Goal: Task Accomplishment & Management: Use online tool/utility

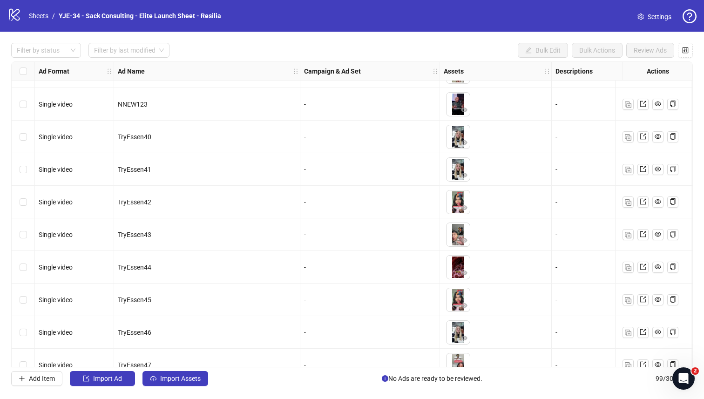
scroll to position [2943, 0]
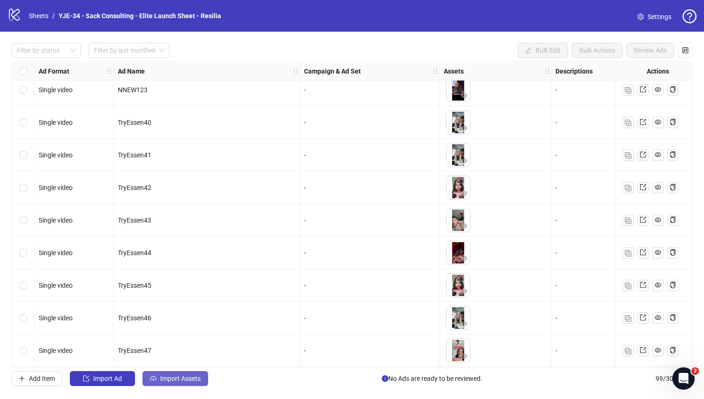
click at [175, 368] on span "Import Assets" at bounding box center [180, 378] width 40 height 7
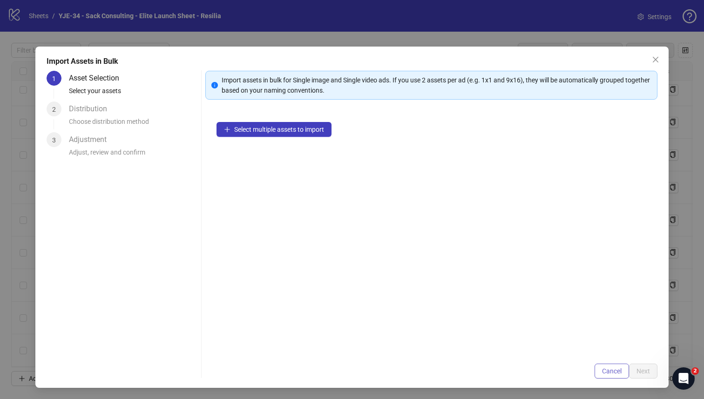
click at [603, 368] on span "Cancel" at bounding box center [612, 370] width 20 height 7
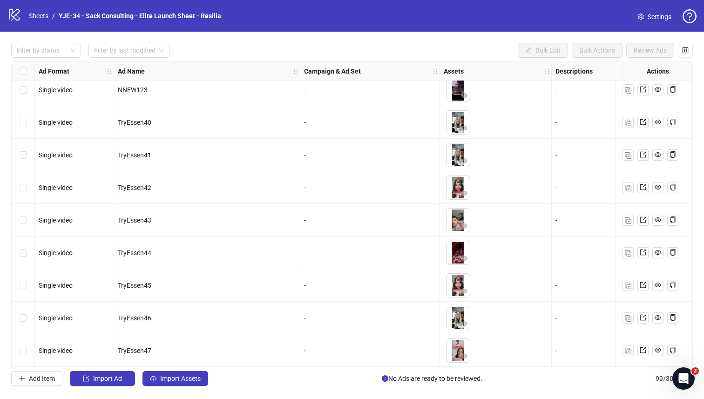
click at [640, 6] on div "logo/logo-mobile Sheets / YJE-34 - Sack Consulting - Elite Launch Sheet - Resil…" at bounding box center [352, 16] width 704 height 32
click at [642, 15] on icon "setting" at bounding box center [640, 16] width 7 height 7
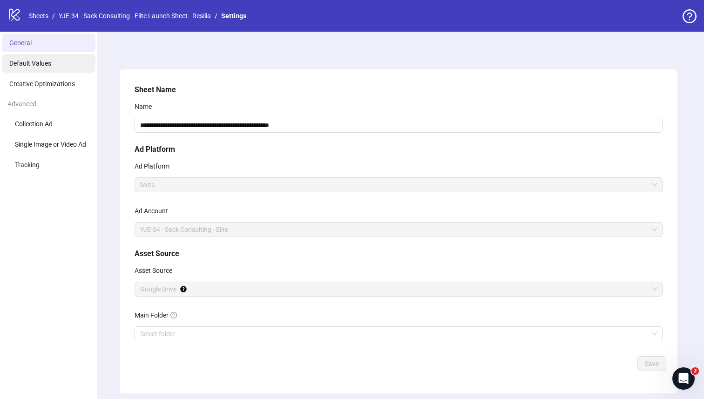
click at [65, 71] on li "Default Values" at bounding box center [49, 63] width 94 height 19
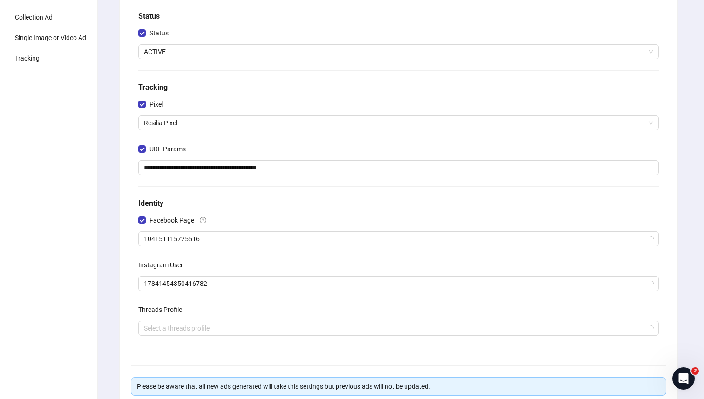
scroll to position [117, 0]
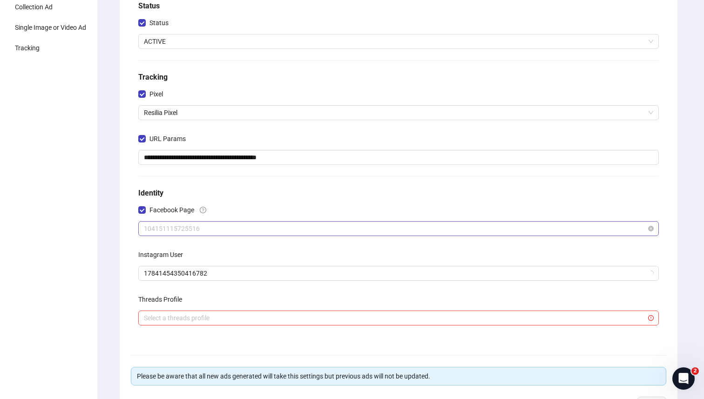
click at [194, 226] on span "104151115725516" at bounding box center [398, 229] width 509 height 14
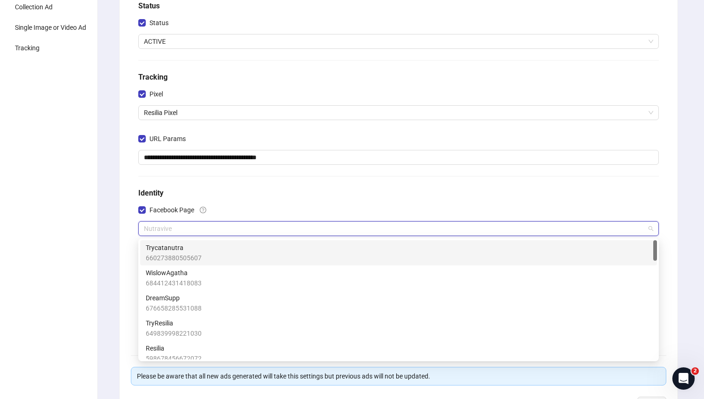
click at [237, 206] on div "Facebook Page" at bounding box center [398, 211] width 520 height 19
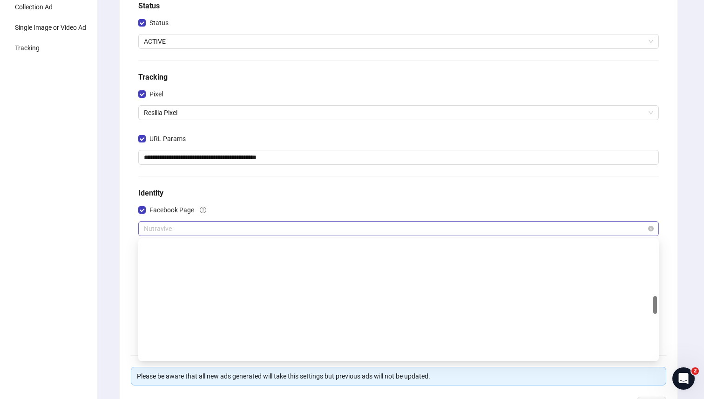
click at [229, 225] on span "Nutravive" at bounding box center [398, 229] width 509 height 14
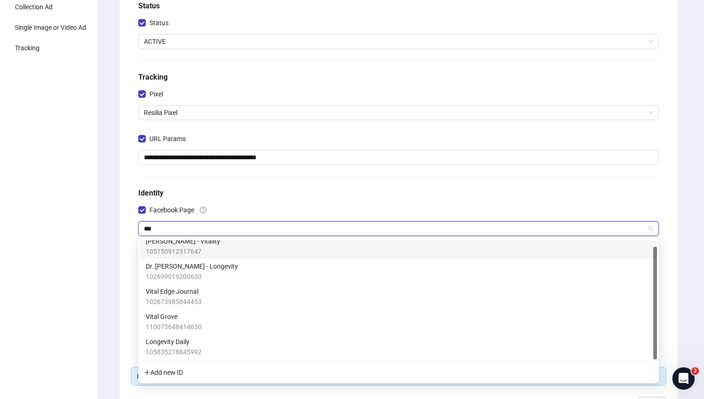
scroll to position [0, 0]
type input "****"
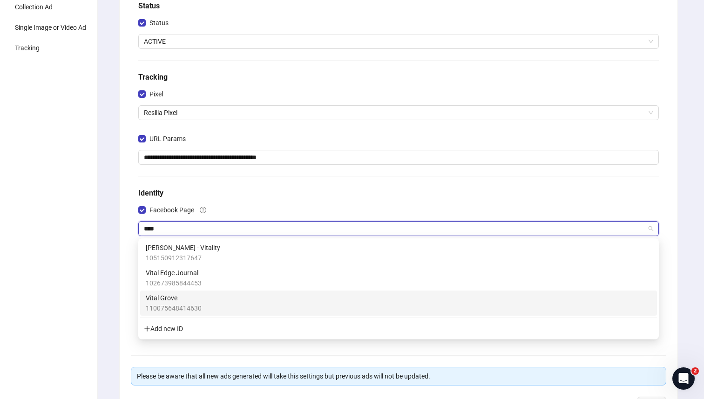
click at [206, 297] on div "Vital Grove 110075648414630" at bounding box center [399, 303] width 506 height 20
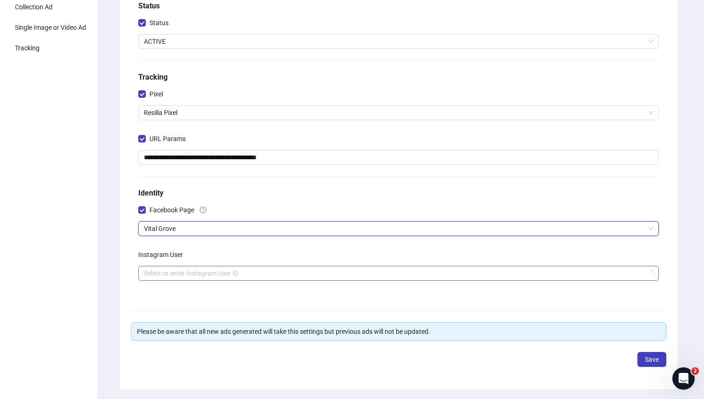
click at [221, 278] on input "search" at bounding box center [394, 273] width 501 height 14
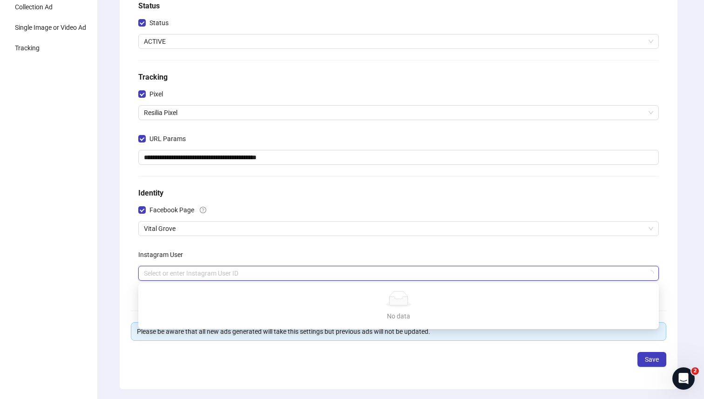
click at [240, 256] on div "Instagram User" at bounding box center [398, 256] width 520 height 19
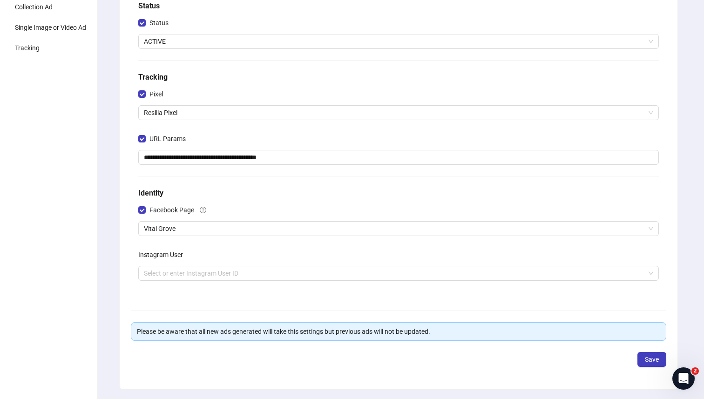
click at [270, 265] on div "Instagram User" at bounding box center [398, 256] width 520 height 19
click at [270, 274] on input "search" at bounding box center [394, 273] width 501 height 14
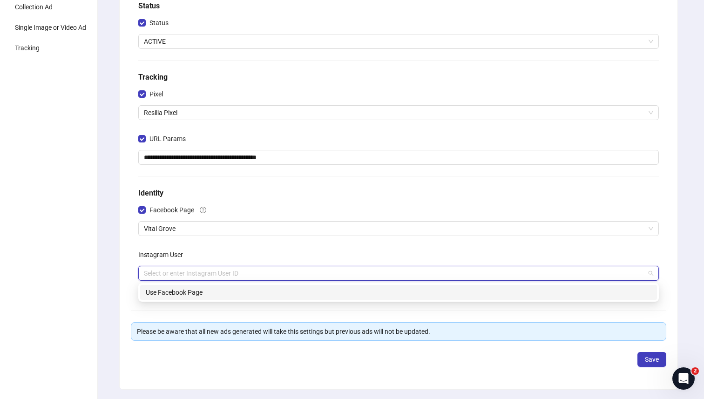
click at [277, 257] on div "Instagram User" at bounding box center [398, 256] width 520 height 19
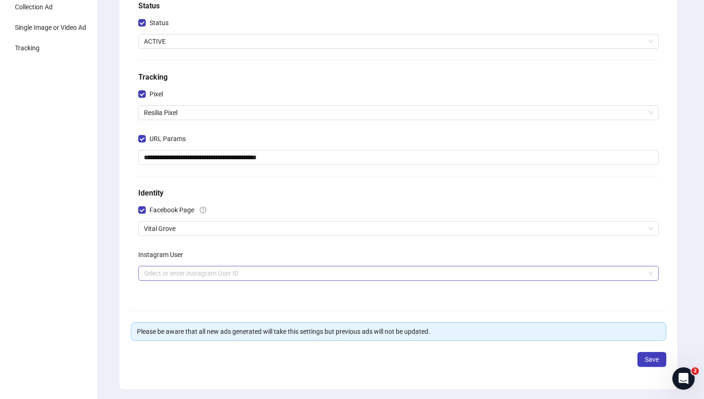
click at [272, 270] on input "search" at bounding box center [394, 273] width 501 height 14
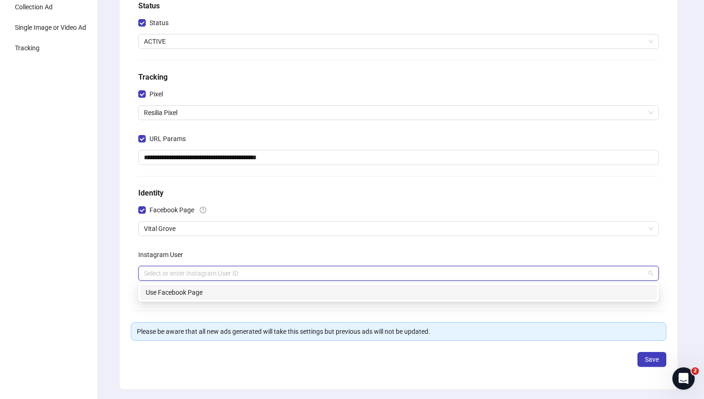
click at [270, 288] on div "Use Facebook Page" at bounding box center [399, 292] width 506 height 10
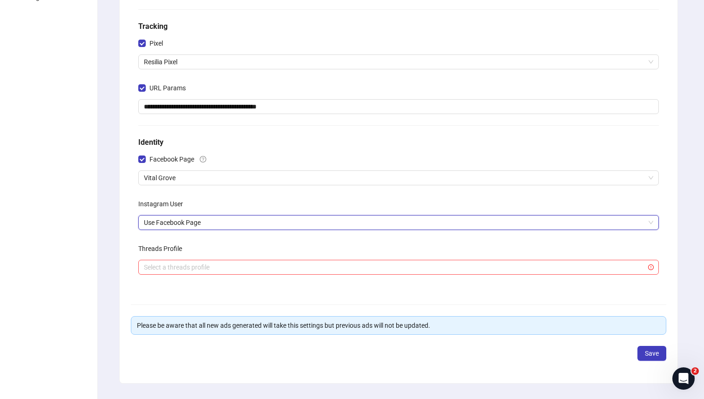
scroll to position [189, 0]
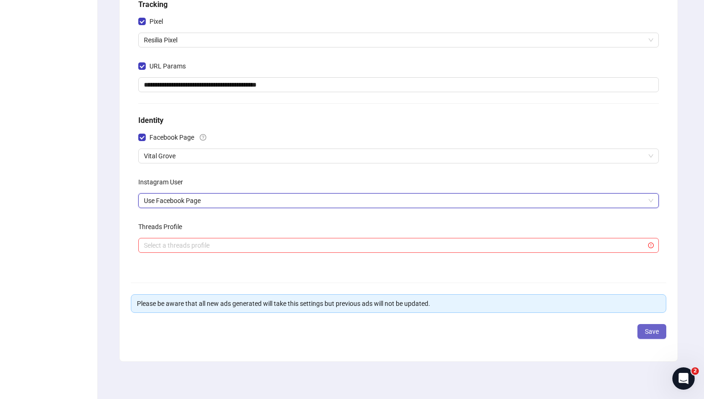
click at [650, 329] on span "Save" at bounding box center [652, 331] width 14 height 7
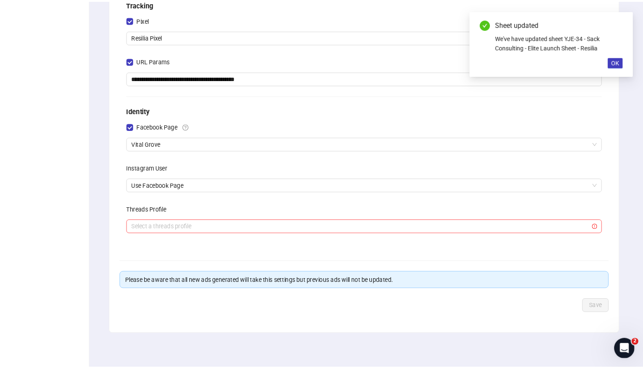
scroll to position [0, 0]
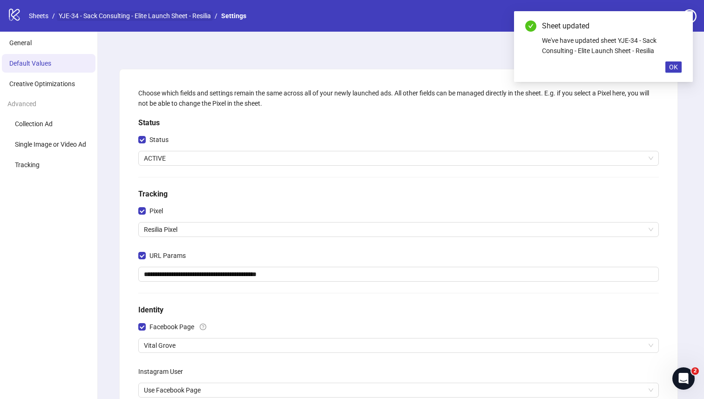
click at [63, 13] on link "YJE-34 - Sack Consulting - Elite Launch Sheet - Resilia" at bounding box center [135, 16] width 156 height 10
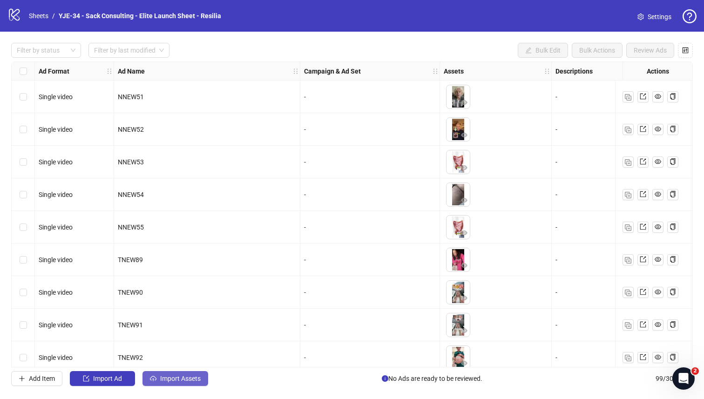
click at [172, 376] on span "Import Assets" at bounding box center [180, 378] width 40 height 7
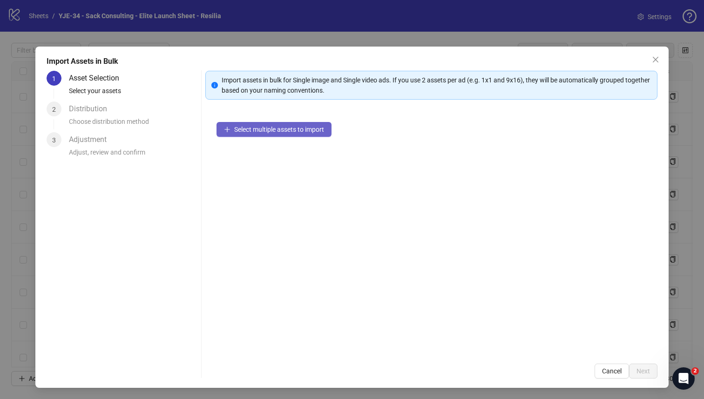
click at [285, 128] on span "Select multiple assets to import" at bounding box center [279, 129] width 90 height 7
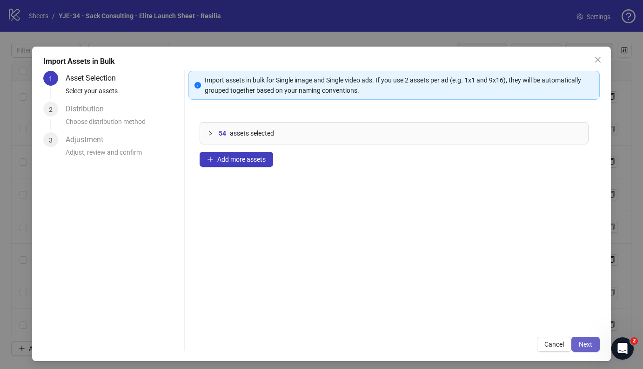
click at [584, 346] on span "Next" at bounding box center [585, 343] width 13 height 7
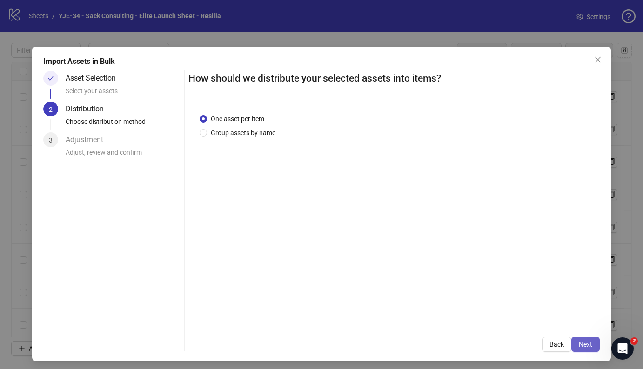
click at [592, 344] on span "Next" at bounding box center [585, 343] width 13 height 7
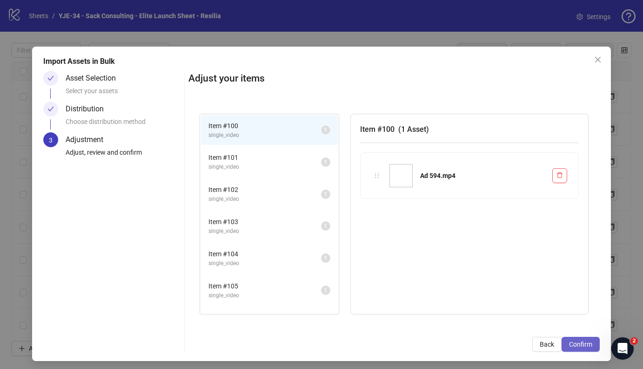
click at [589, 341] on span "Confirm" at bounding box center [580, 343] width 23 height 7
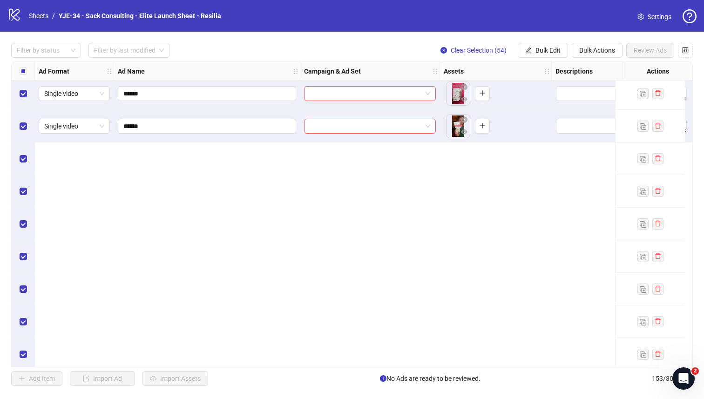
scroll to position [3157, 0]
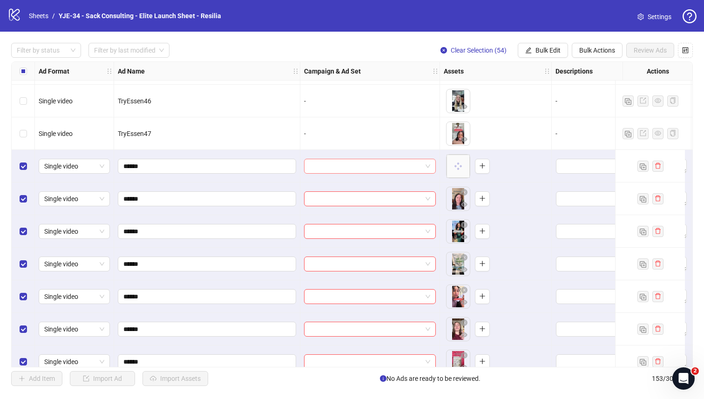
click at [340, 169] on input "search" at bounding box center [366, 166] width 112 height 14
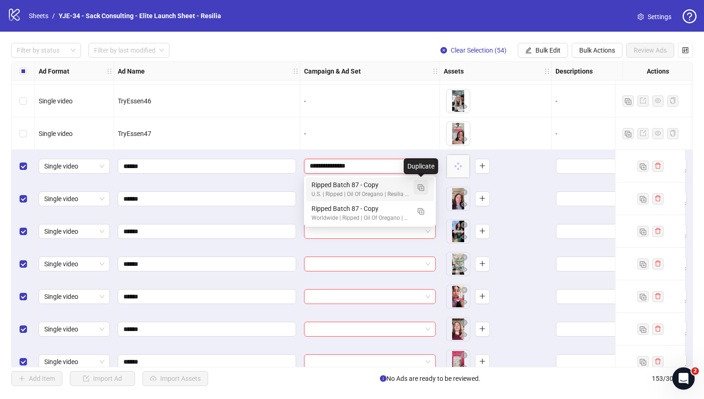
click at [419, 187] on img "button" at bounding box center [421, 187] width 7 height 7
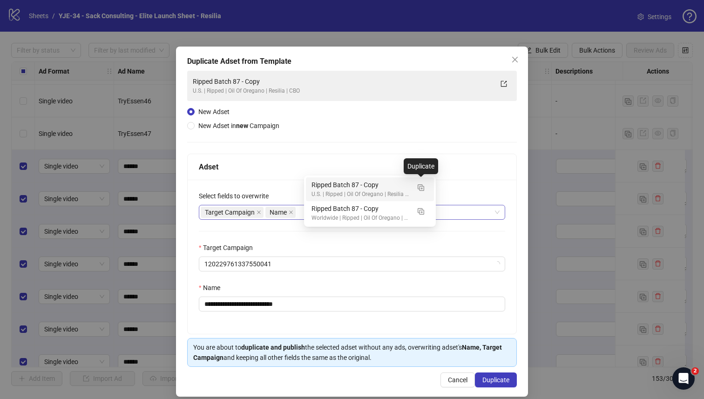
type input "**********"
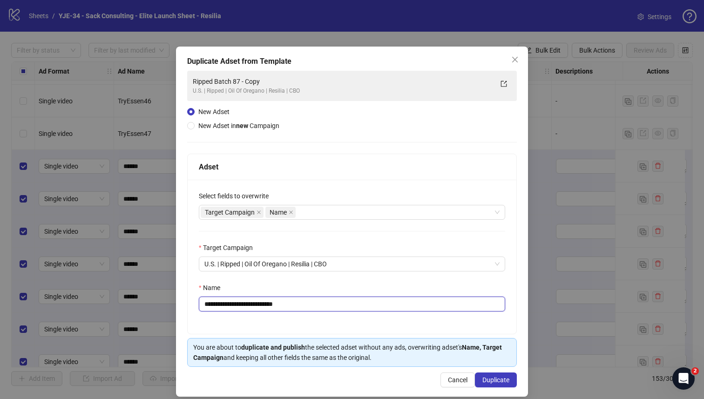
drag, startPoint x: 298, startPoint y: 304, endPoint x: 249, endPoint y: 301, distance: 49.0
click at [249, 301] on input "**********" at bounding box center [352, 304] width 306 height 15
type input "**********"
click at [274, 282] on div "**********" at bounding box center [352, 257] width 329 height 154
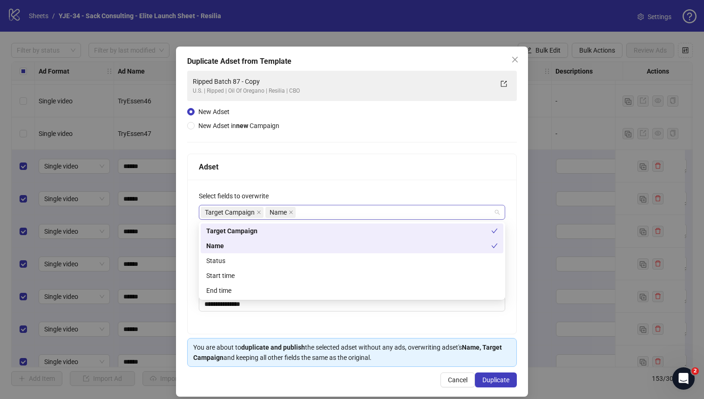
click at [325, 211] on div "Target Campaign Name" at bounding box center [347, 212] width 293 height 13
type input "*"
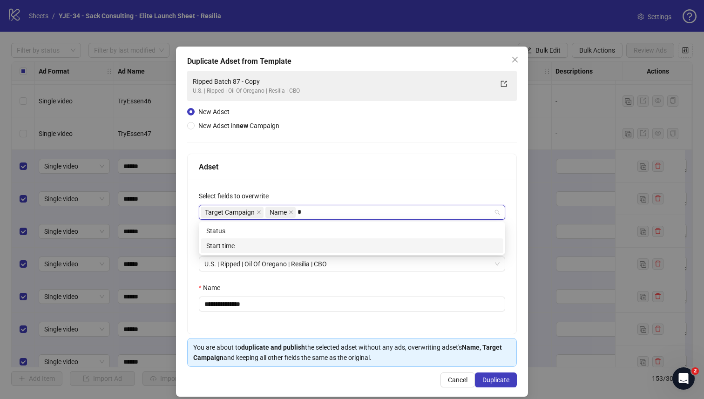
click at [306, 243] on div "Start time" at bounding box center [351, 246] width 291 height 10
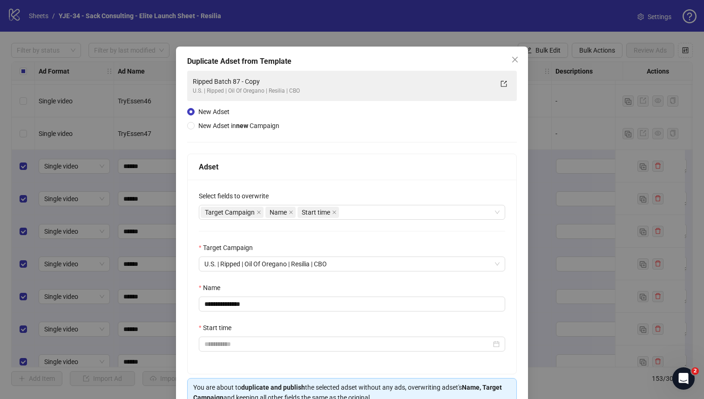
click at [381, 191] on div "Select fields to overwrite" at bounding box center [352, 198] width 306 height 14
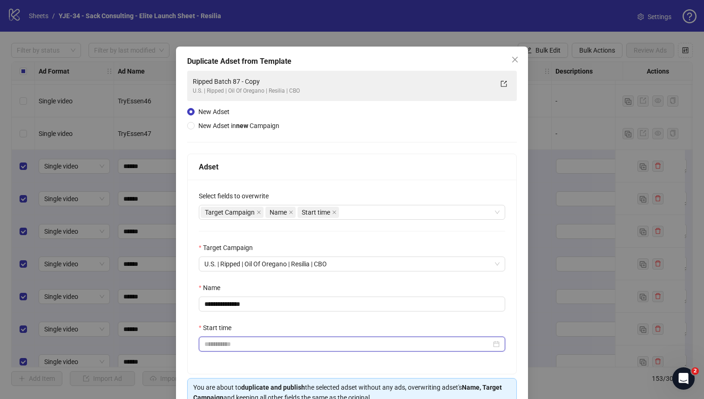
click at [308, 340] on input "Start time" at bounding box center [347, 344] width 287 height 10
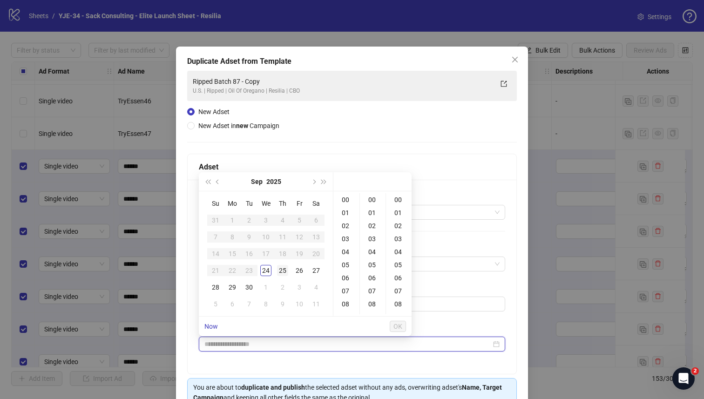
type input "**********"
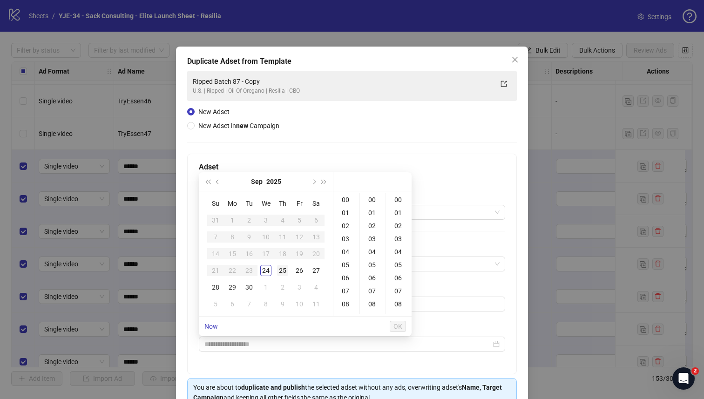
click at [281, 270] on div "25" at bounding box center [282, 270] width 11 height 11
type input "**********"
click at [401, 324] on span "OK" at bounding box center [397, 326] width 9 height 7
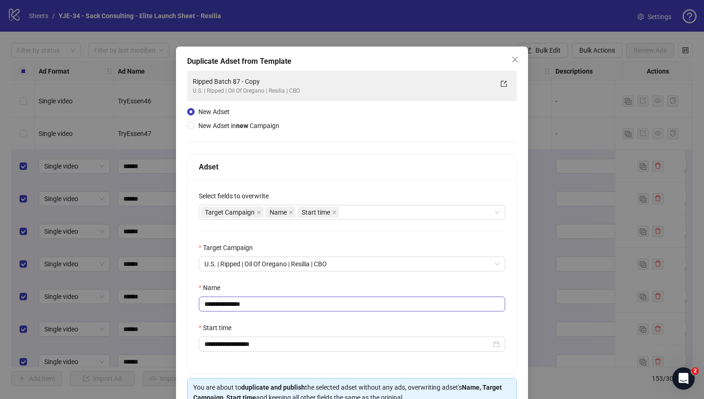
scroll to position [50, 0]
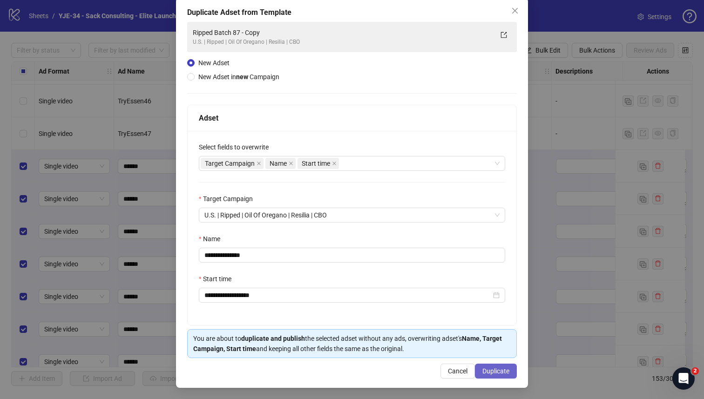
click at [486, 371] on span "Duplicate" at bounding box center [495, 370] width 27 height 7
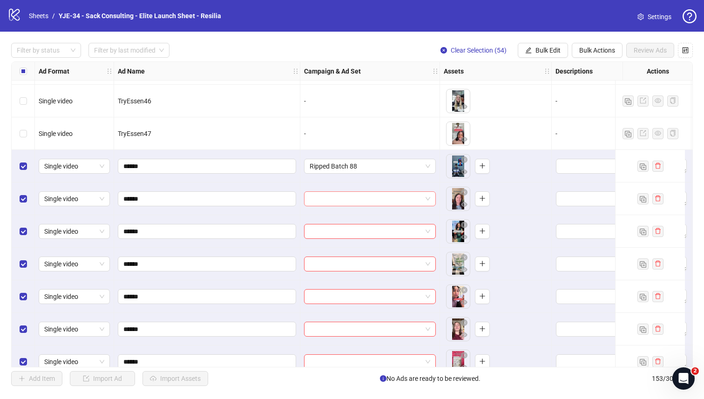
click at [399, 196] on input "search" at bounding box center [366, 199] width 112 height 14
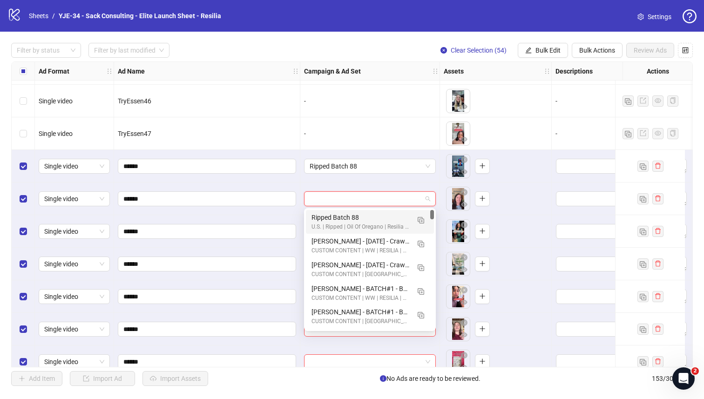
click at [378, 223] on div "U.S. | Ripped | Oil Of Oregano | Resilia | CBO" at bounding box center [360, 227] width 98 height 9
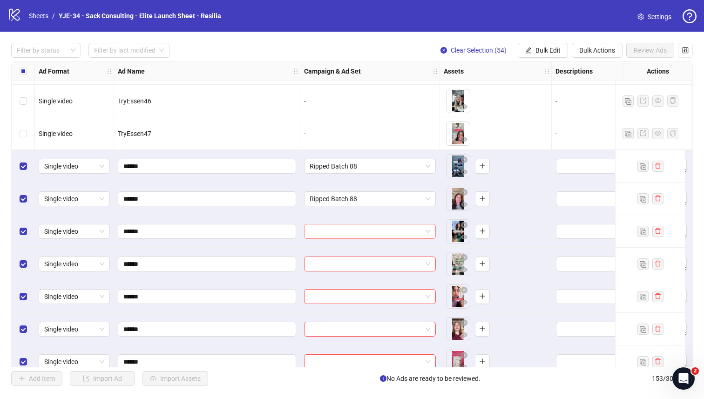
click at [370, 233] on input "search" at bounding box center [366, 231] width 112 height 14
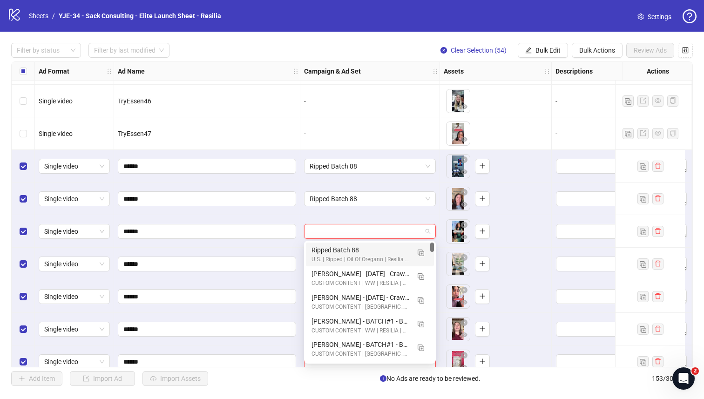
click at [358, 256] on div "U.S. | Ripped | Oil Of Oregano | Resilia | CBO" at bounding box center [360, 259] width 98 height 9
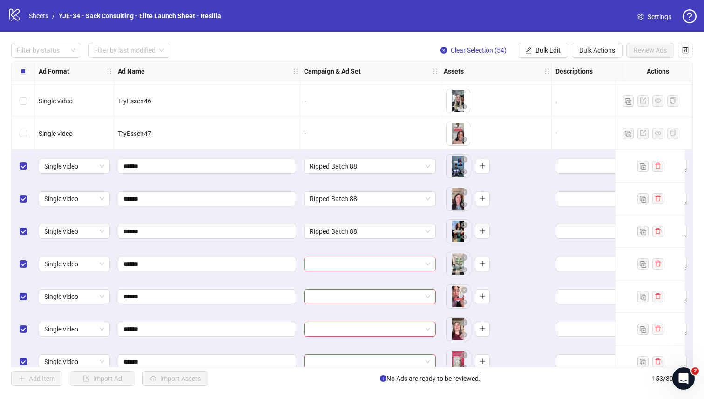
click at [354, 264] on input "search" at bounding box center [366, 264] width 112 height 14
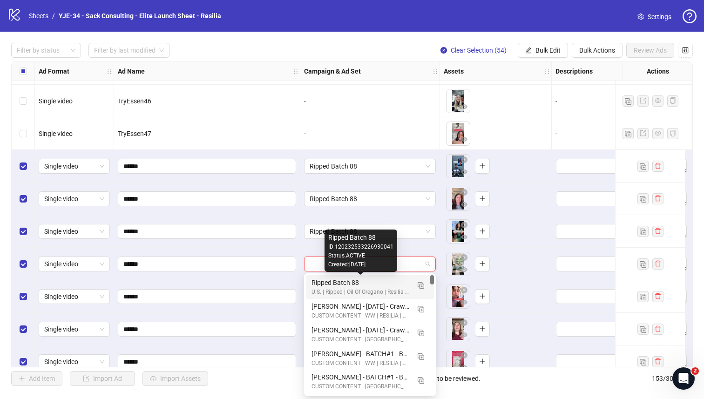
click at [351, 280] on div "Ripped Batch 88" at bounding box center [360, 282] width 98 height 10
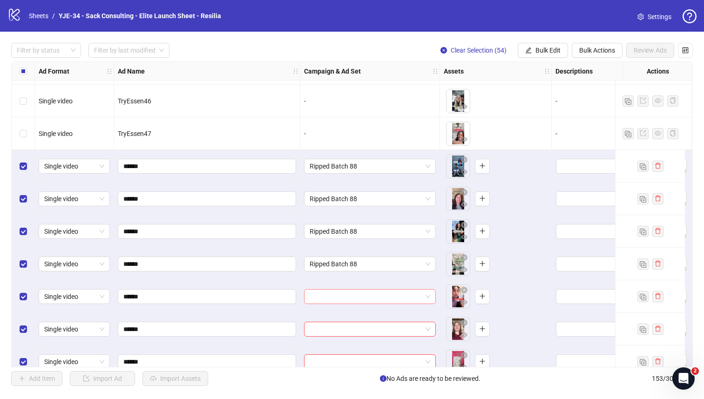
click at [350, 297] on input "search" at bounding box center [366, 297] width 112 height 14
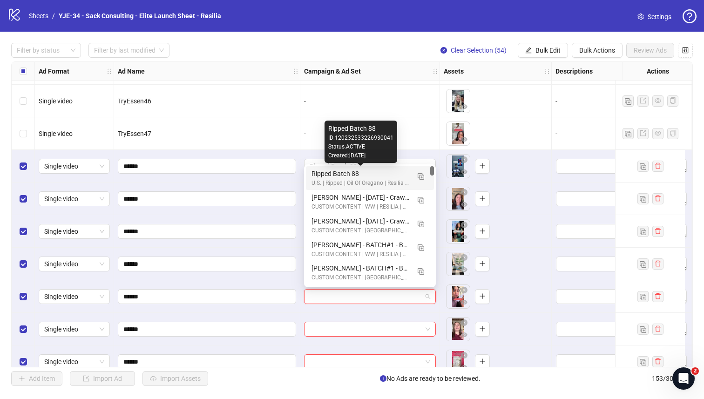
click at [378, 175] on div "Ripped Batch 88" at bounding box center [360, 174] width 98 height 10
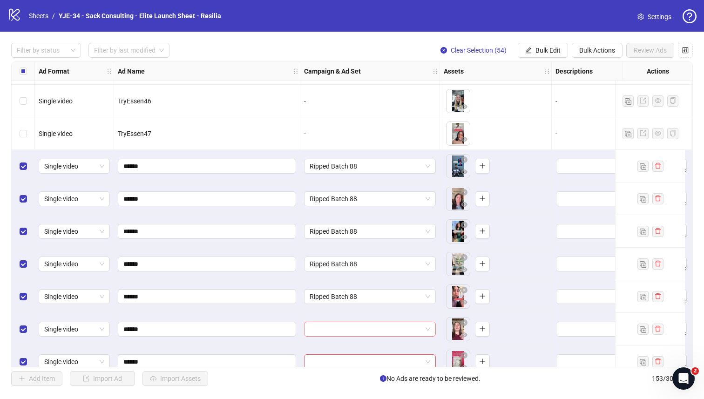
click at [351, 327] on input "search" at bounding box center [366, 329] width 112 height 14
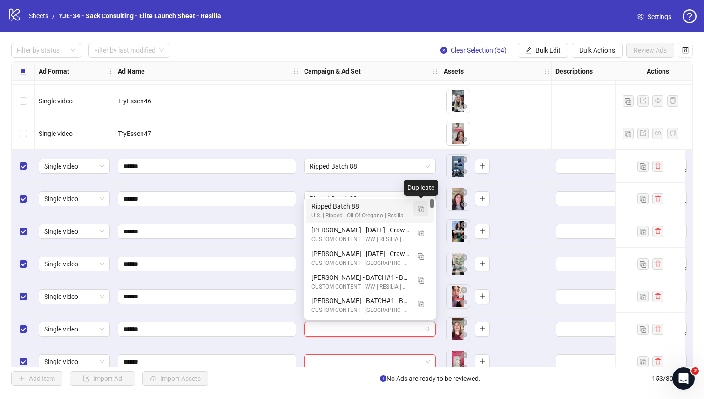
click at [420, 205] on span "button" at bounding box center [421, 208] width 7 height 7
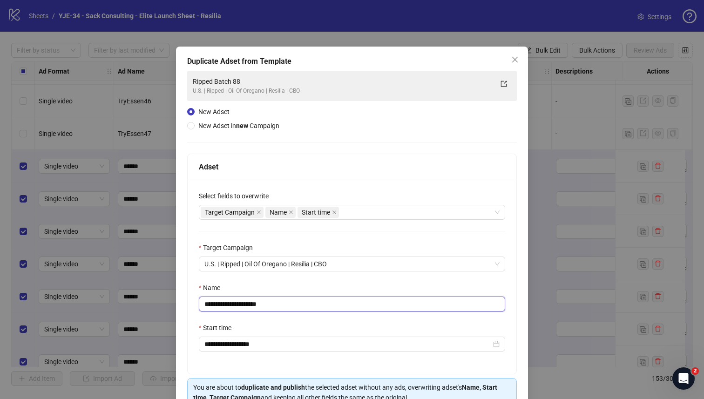
click at [291, 304] on input "**********" at bounding box center [352, 304] width 306 height 15
type input "**********"
click at [310, 290] on div "Name" at bounding box center [352, 290] width 306 height 14
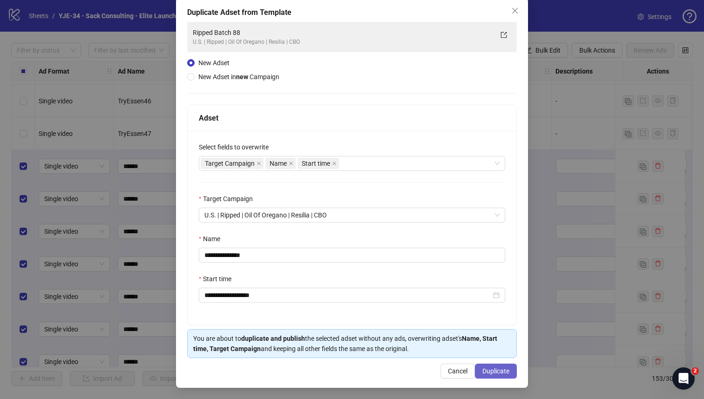
click at [487, 367] on span "Duplicate" at bounding box center [495, 370] width 27 height 7
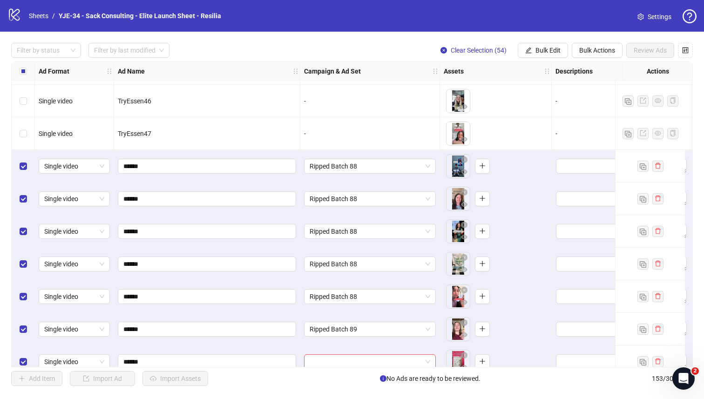
scroll to position [3215, 0]
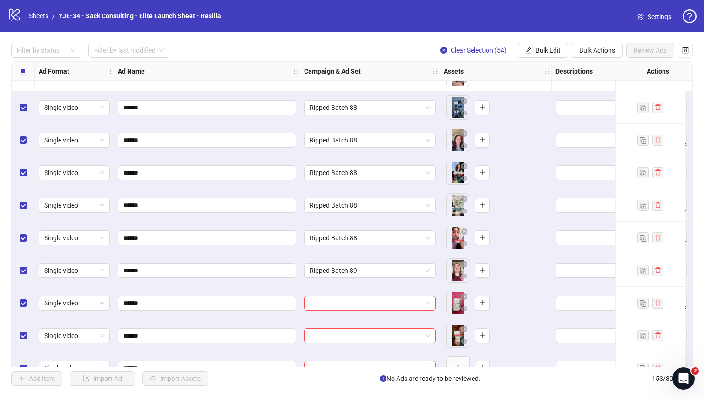
click at [400, 306] on div "Ad Format Ad Name Campaign & Ad Set Assets Descriptions Headlines Primary Texts…" at bounding box center [352, 214] width 682 height 306
click at [400, 303] on input "search" at bounding box center [366, 303] width 112 height 14
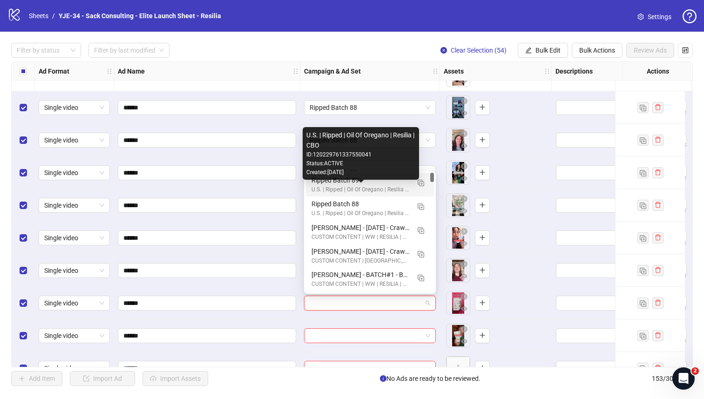
click at [397, 184] on div "Ripped Batch 89" at bounding box center [360, 180] width 98 height 10
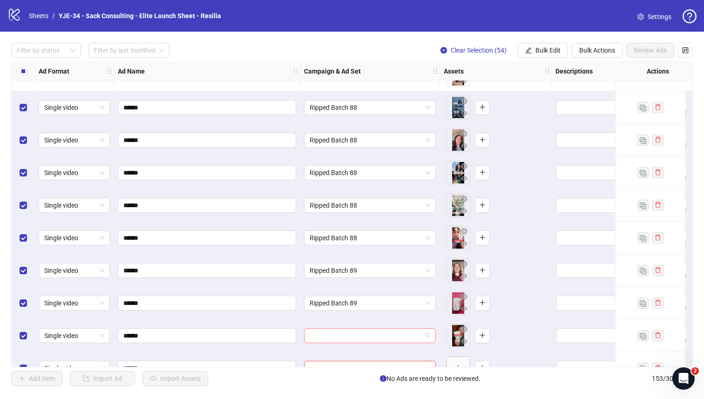
click at [364, 339] on input "search" at bounding box center [366, 336] width 112 height 14
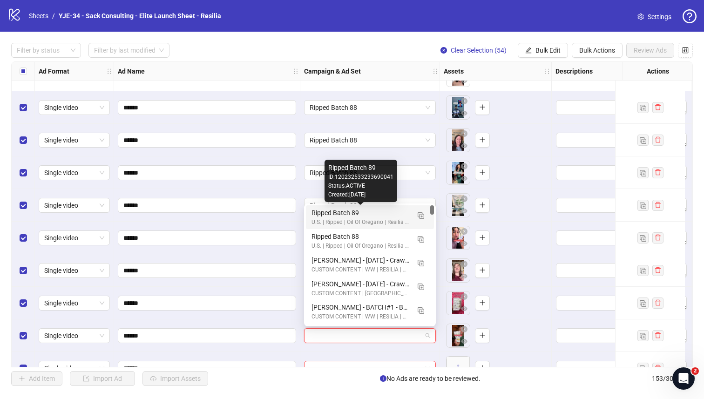
click at [325, 214] on div "Ripped Batch 89" at bounding box center [360, 213] width 98 height 10
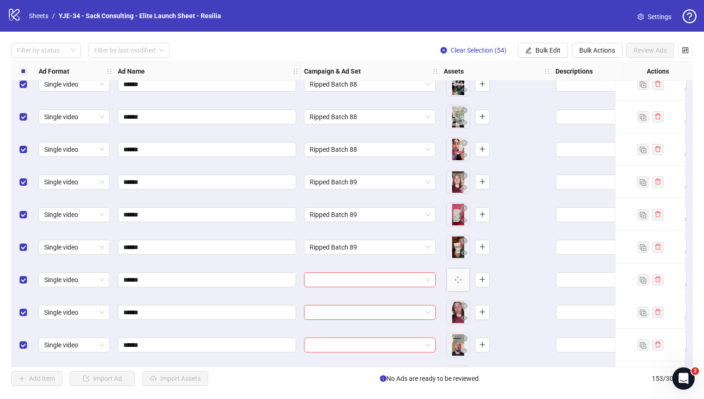
scroll to position [3312, 0]
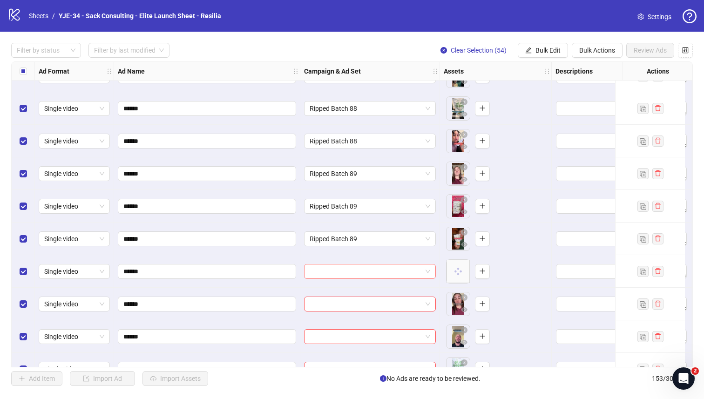
click at [323, 271] on input "search" at bounding box center [366, 271] width 112 height 14
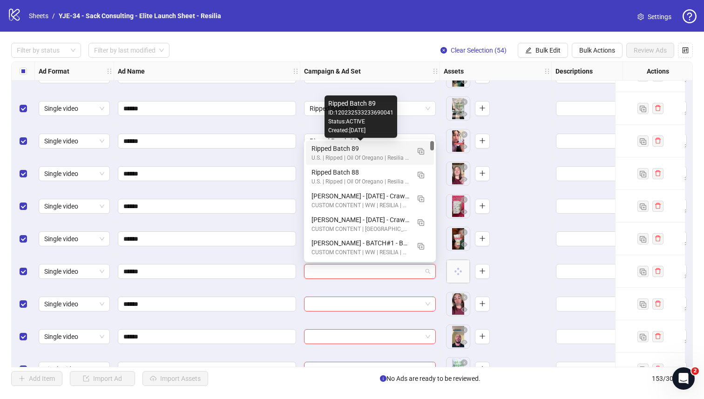
click at [340, 148] on div "Ripped Batch 89" at bounding box center [360, 148] width 98 height 10
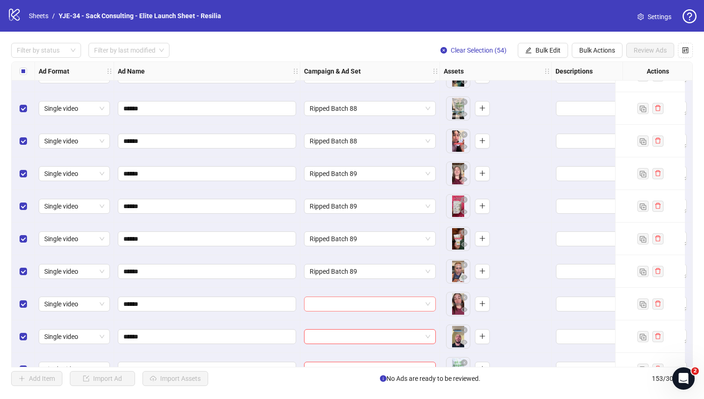
click at [332, 301] on input "search" at bounding box center [366, 304] width 112 height 14
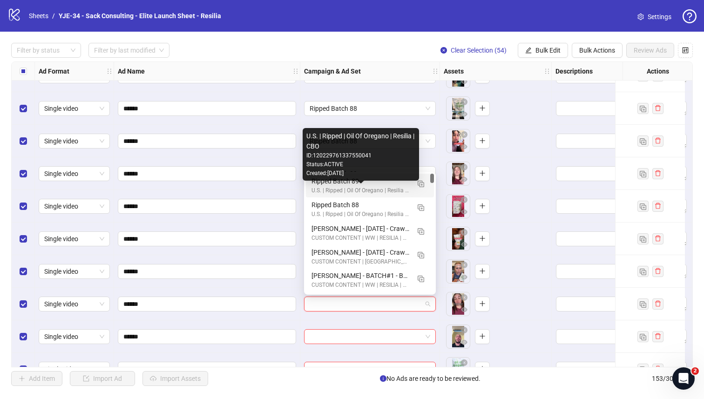
click at [318, 186] on div "U.S. | Ripped | Oil Of Oregano | Resilia | CBO" at bounding box center [360, 190] width 98 height 9
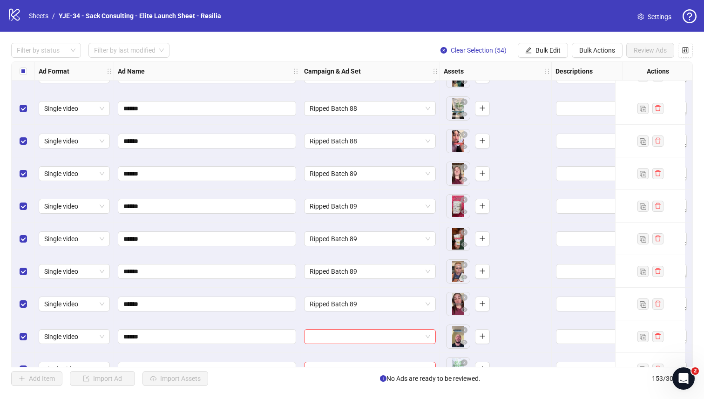
scroll to position [3373, 1]
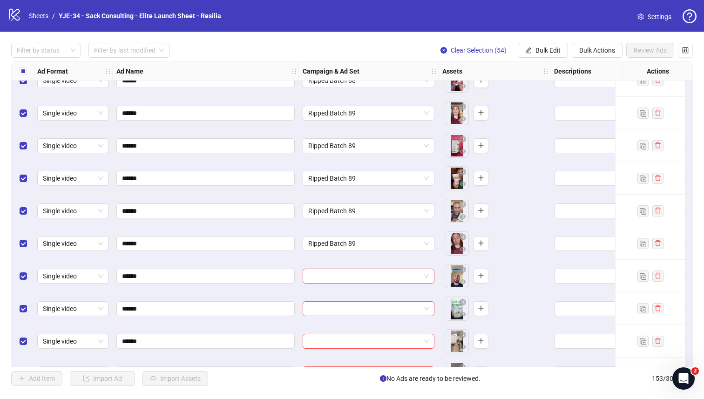
click at [332, 279] on div "Ad Format Ad Name Campaign & Ad Set Assets Descriptions Headlines Primary Texts…" at bounding box center [352, 214] width 682 height 306
click at [333, 278] on input "search" at bounding box center [364, 276] width 112 height 14
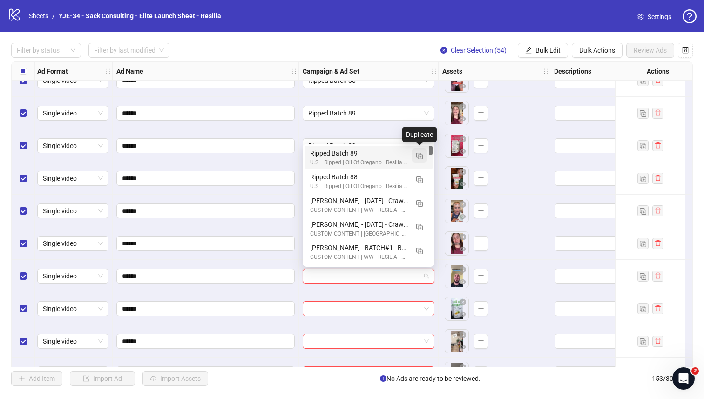
click at [422, 155] on img "button" at bounding box center [419, 156] width 7 height 7
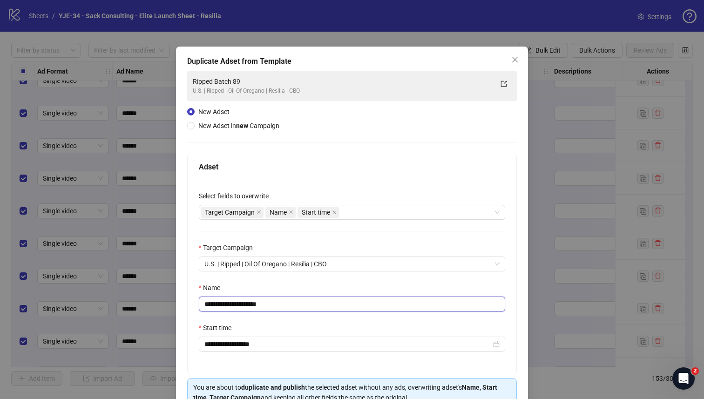
drag, startPoint x: 290, startPoint y: 305, endPoint x: 245, endPoint y: 304, distance: 45.2
click at [245, 304] on input "**********" at bounding box center [352, 304] width 306 height 15
type input "**********"
click at [274, 291] on div "Name" at bounding box center [352, 290] width 306 height 14
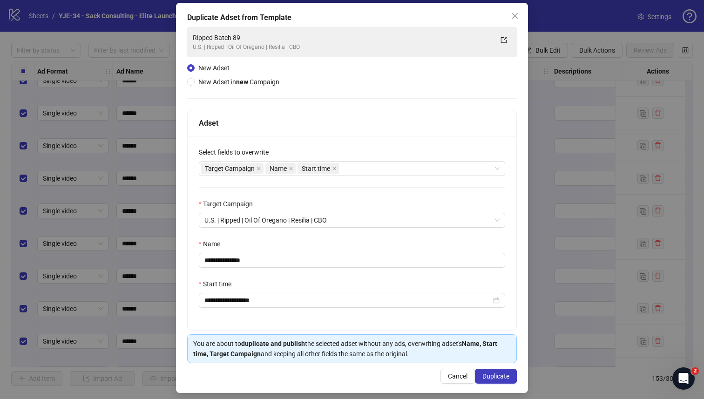
scroll to position [50, 0]
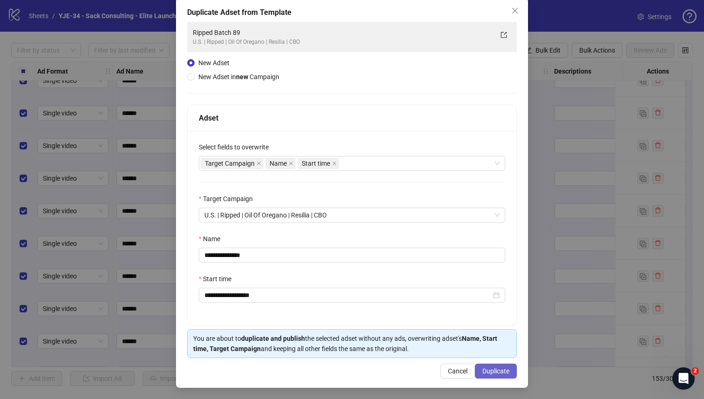
click at [494, 370] on span "Duplicate" at bounding box center [495, 370] width 27 height 7
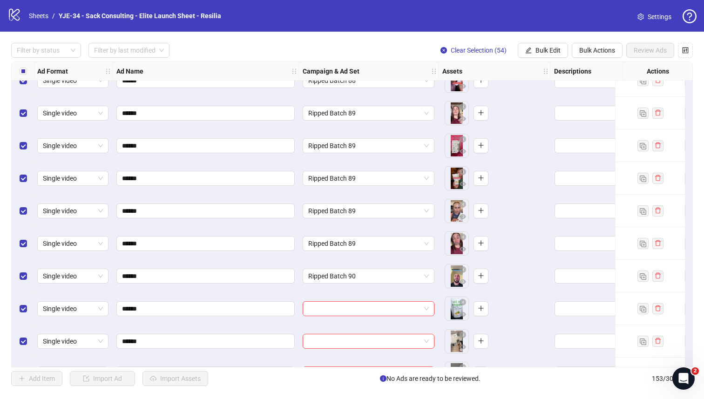
scroll to position [3443, 1]
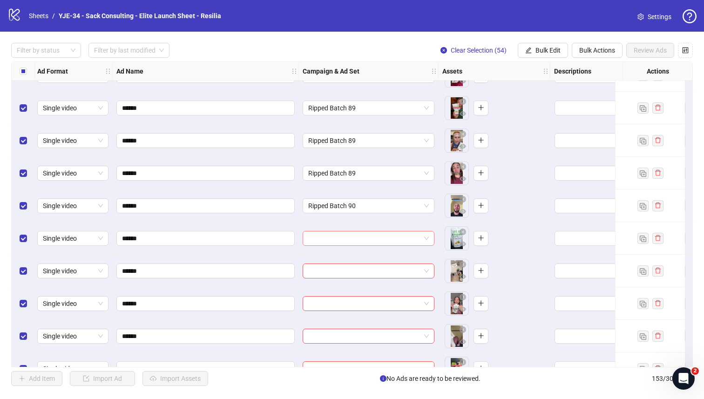
click at [400, 238] on input "search" at bounding box center [364, 238] width 112 height 14
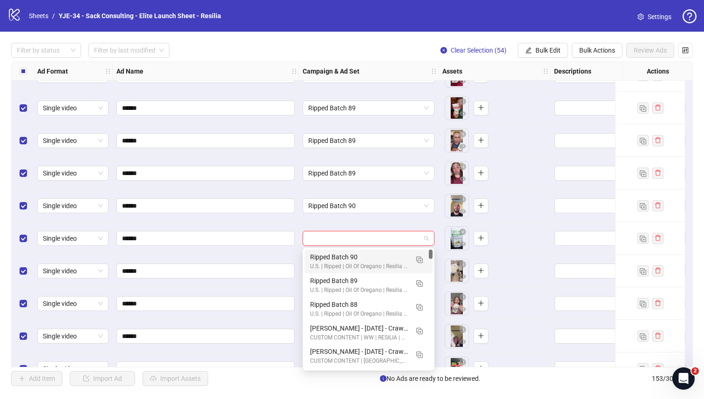
click at [386, 251] on div "Ripped Batch 90 U.S. | Ripped | Oil Of Oregano | Resilia | CBO" at bounding box center [368, 262] width 128 height 24
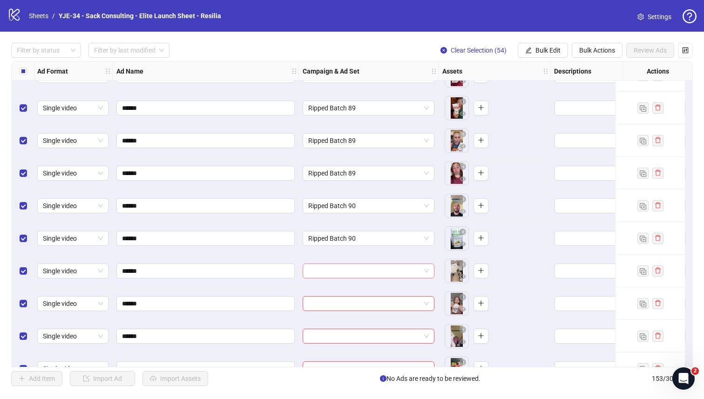
click at [384, 267] on input "search" at bounding box center [364, 271] width 112 height 14
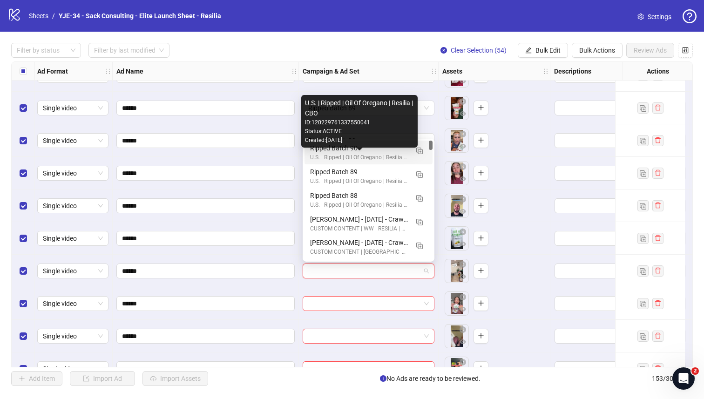
click at [320, 154] on div "U.S. | Ripped | Oil Of Oregano | Resilia | CBO" at bounding box center [359, 157] width 98 height 9
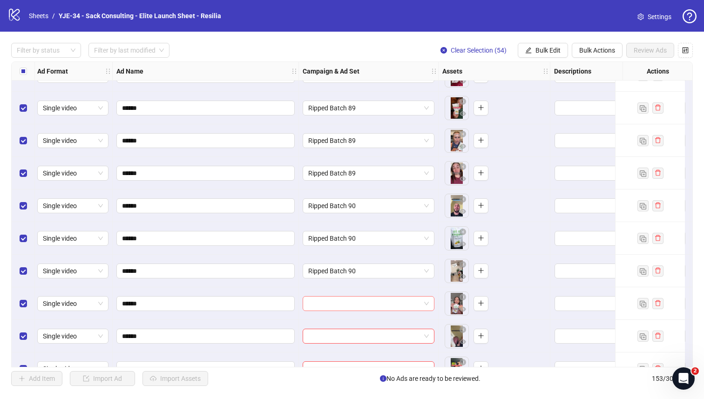
click at [329, 305] on input "search" at bounding box center [364, 304] width 112 height 14
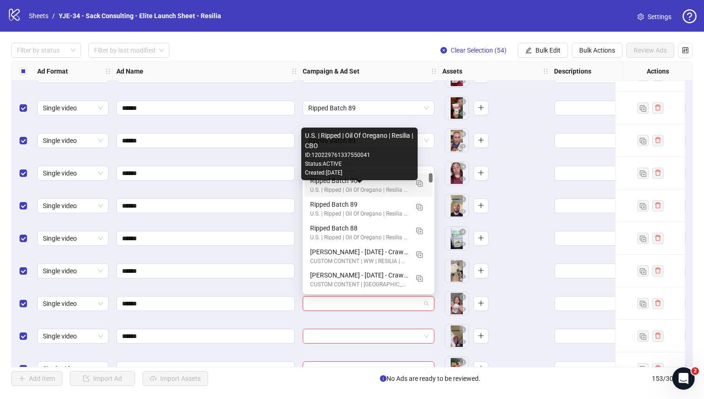
click at [320, 187] on div "U.S. | Ripped | Oil Of Oregano | Resilia | CBO" at bounding box center [359, 190] width 98 height 9
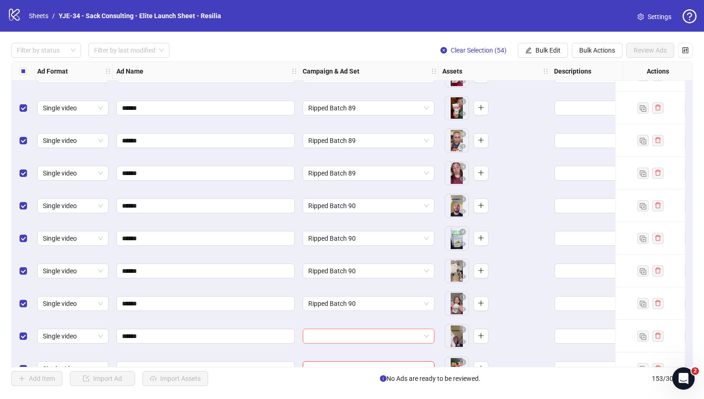
click at [312, 343] on input "search" at bounding box center [364, 336] width 112 height 14
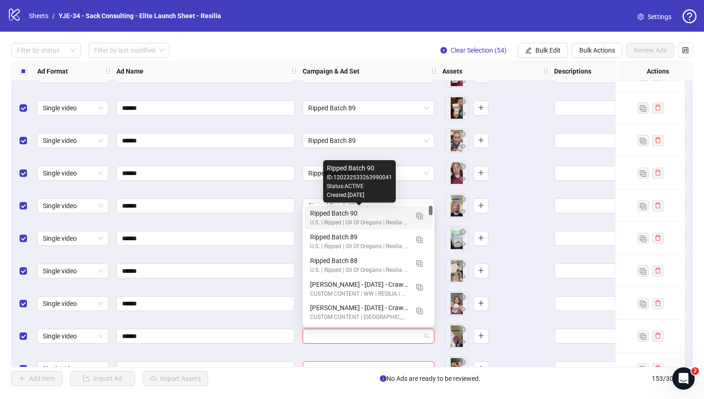
click at [316, 212] on div "Ripped Batch 90" at bounding box center [359, 213] width 98 height 10
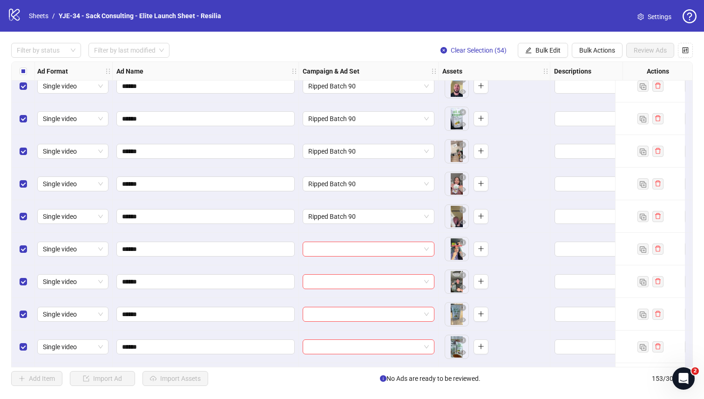
scroll to position [3636, 1]
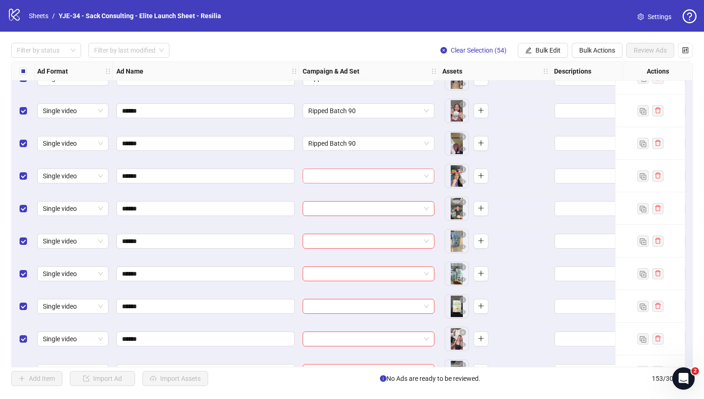
click at [348, 177] on input "search" at bounding box center [364, 176] width 112 height 14
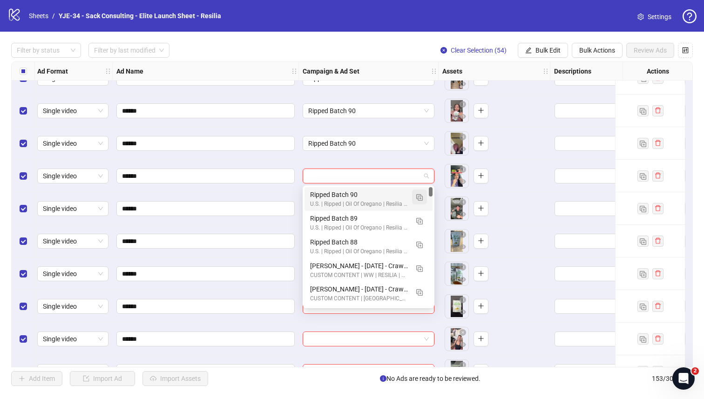
click at [418, 195] on img "button" at bounding box center [419, 197] width 7 height 7
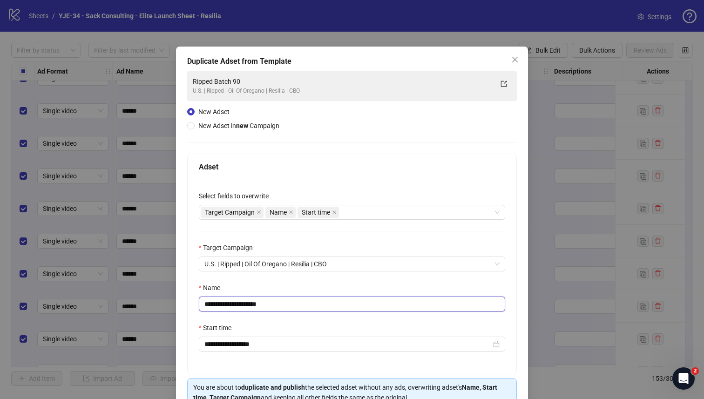
drag, startPoint x: 290, startPoint y: 304, endPoint x: 249, endPoint y: 304, distance: 41.0
click at [249, 304] on input "**********" at bounding box center [352, 304] width 306 height 15
type input "**********"
click at [503, 287] on div "Name" at bounding box center [352, 290] width 306 height 14
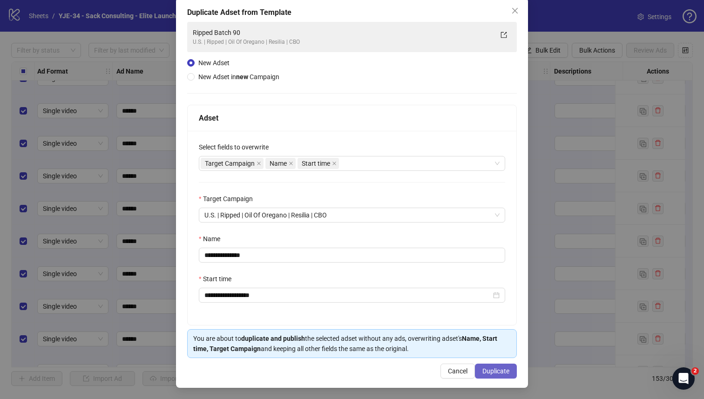
click at [495, 367] on button "Duplicate" at bounding box center [496, 371] width 42 height 15
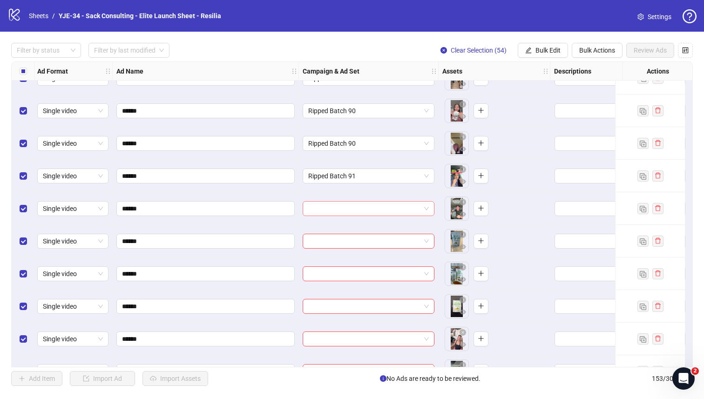
click at [393, 210] on input "search" at bounding box center [364, 209] width 112 height 14
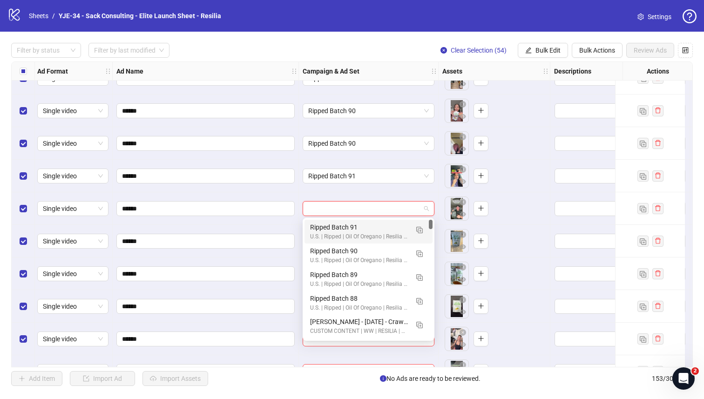
click at [346, 236] on div "U.S. | Ripped | Oil Of Oregano | Resilia | CBO" at bounding box center [359, 236] width 98 height 9
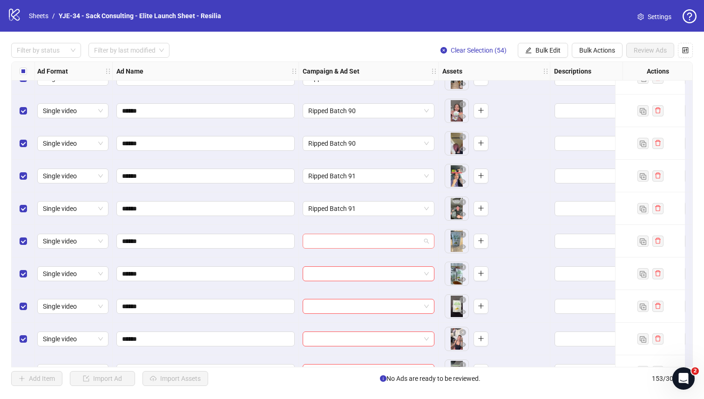
click at [342, 245] on input "search" at bounding box center [364, 241] width 112 height 14
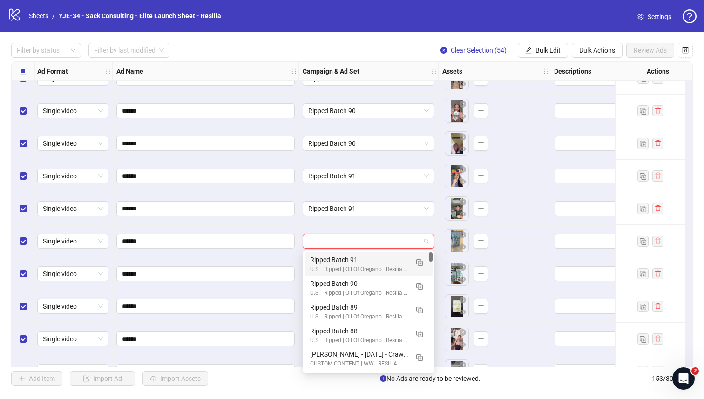
click at [313, 263] on div "Ripped Batch 91" at bounding box center [359, 260] width 98 height 10
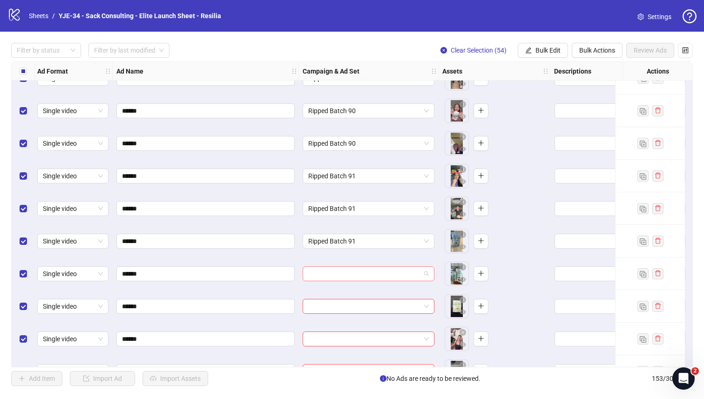
click at [313, 272] on input "search" at bounding box center [364, 274] width 112 height 14
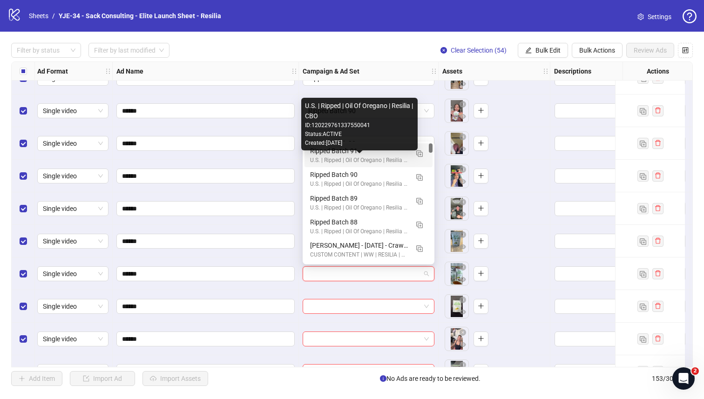
click at [315, 155] on div "Ripped Batch 91" at bounding box center [359, 151] width 98 height 10
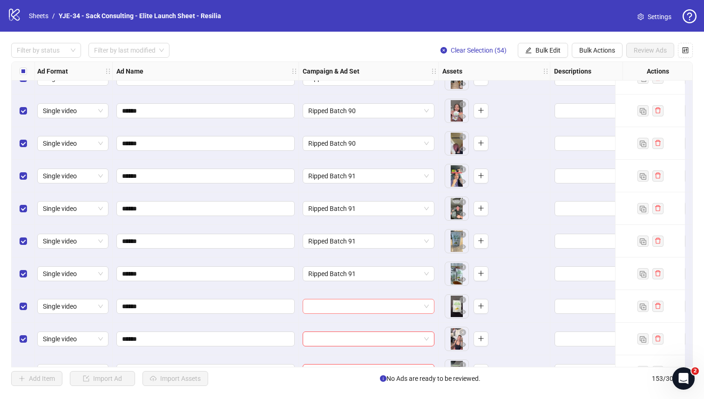
click at [316, 305] on input "search" at bounding box center [364, 306] width 112 height 14
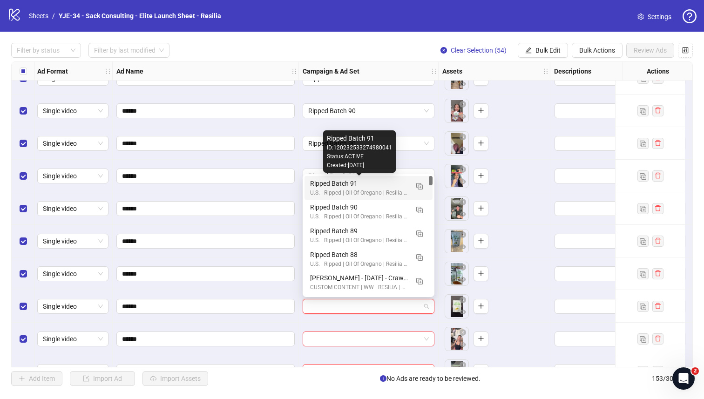
click at [318, 182] on div "Ripped Batch 91" at bounding box center [359, 183] width 98 height 10
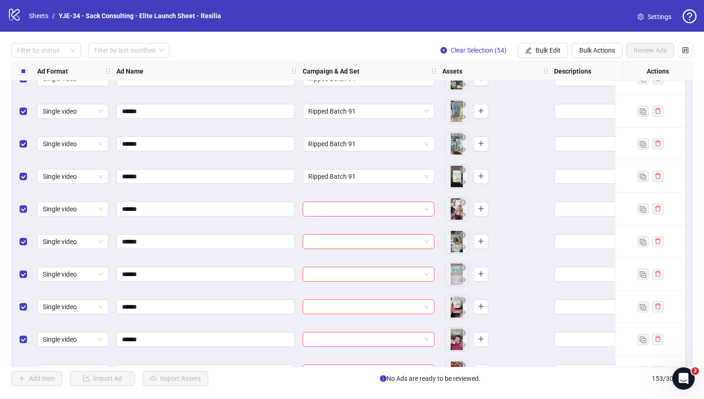
scroll to position [3831, 1]
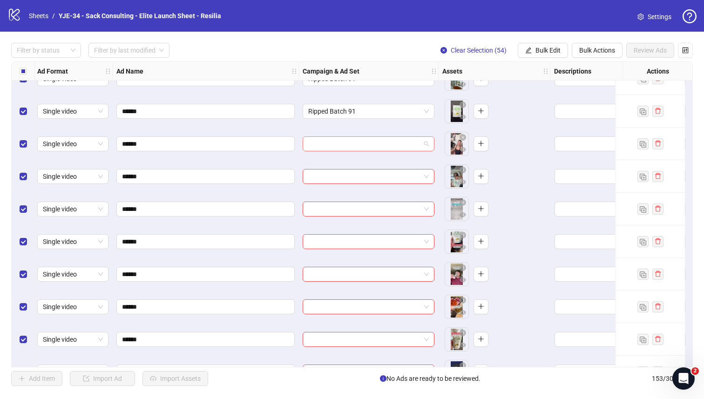
click at [361, 142] on input "search" at bounding box center [364, 144] width 112 height 14
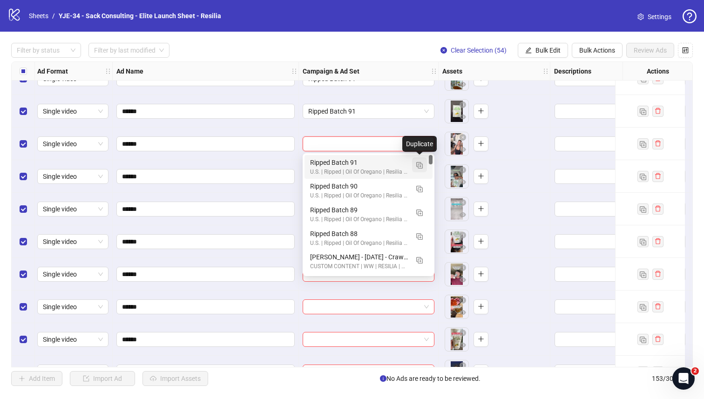
click at [419, 164] on img "button" at bounding box center [419, 165] width 7 height 7
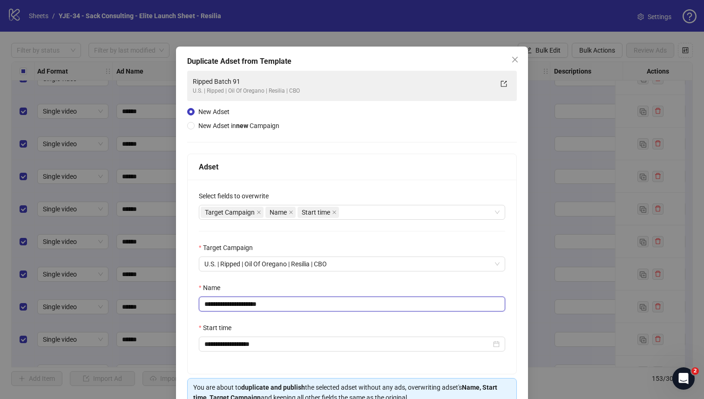
click at [292, 308] on input "**********" at bounding box center [352, 304] width 306 height 15
type input "**********"
click at [308, 290] on div "Name" at bounding box center [352, 290] width 306 height 14
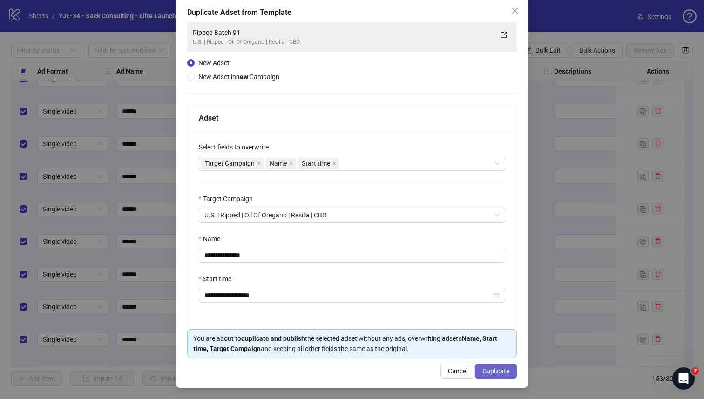
click at [489, 370] on span "Duplicate" at bounding box center [495, 370] width 27 height 7
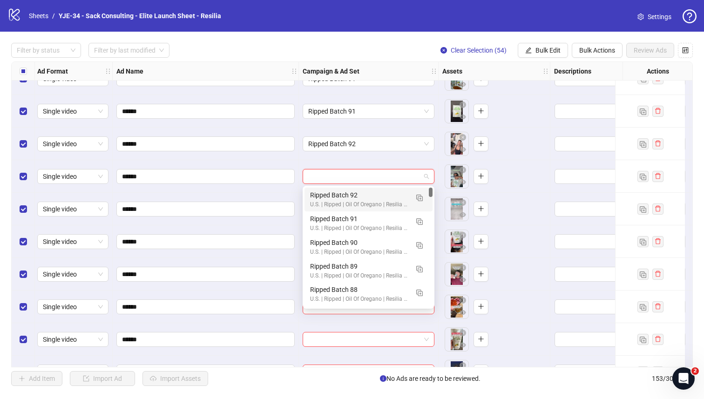
click at [374, 177] on input "search" at bounding box center [364, 176] width 112 height 14
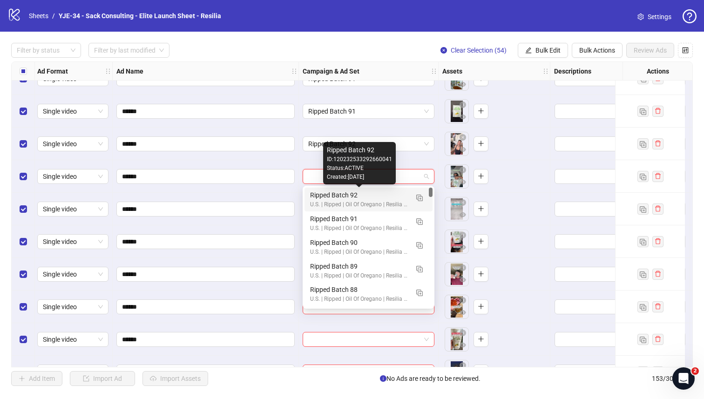
click at [366, 194] on div "Ripped Batch 92" at bounding box center [359, 195] width 98 height 10
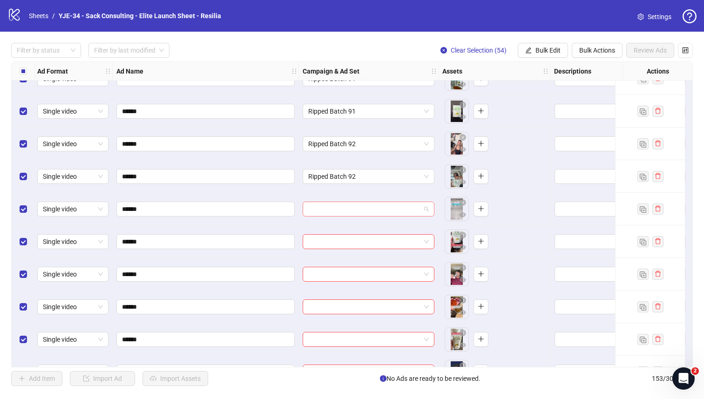
click at [365, 211] on input "search" at bounding box center [364, 209] width 112 height 14
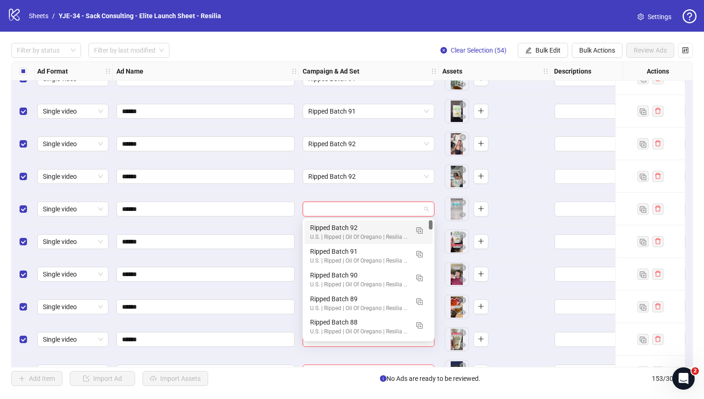
click at [356, 229] on div "Ripped Batch 92" at bounding box center [359, 228] width 98 height 10
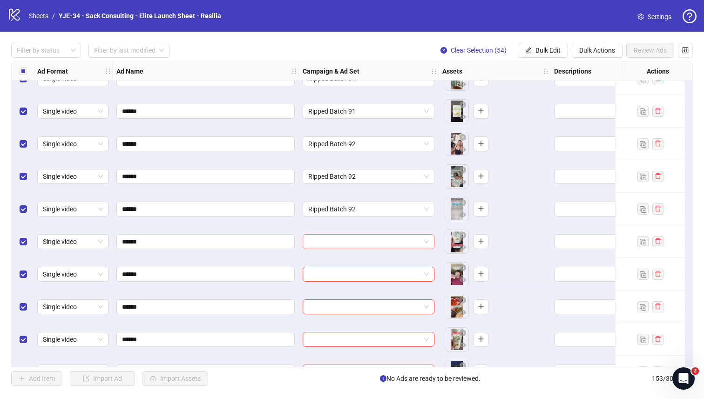
click at [355, 242] on input "search" at bounding box center [364, 242] width 112 height 14
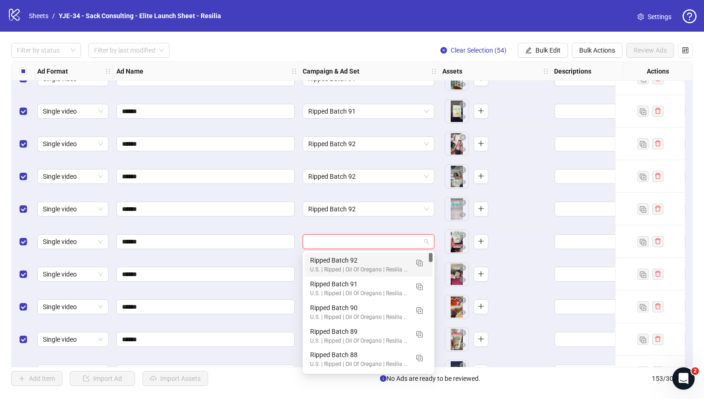
click at [346, 266] on div "U.S. | Ripped | Oil Of Oregano | Resilia | CBO" at bounding box center [359, 269] width 98 height 9
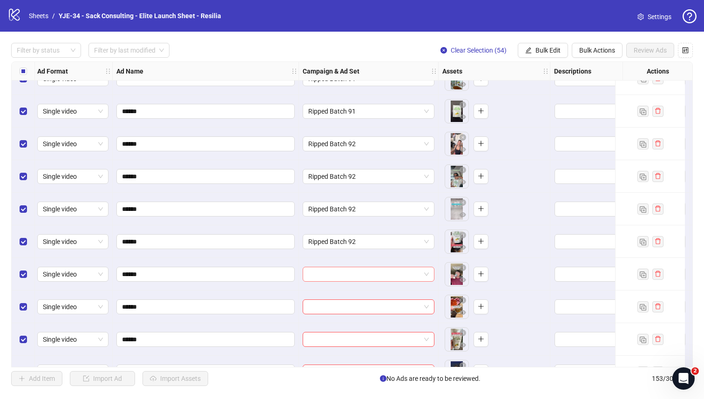
click at [345, 272] on input "search" at bounding box center [364, 274] width 112 height 14
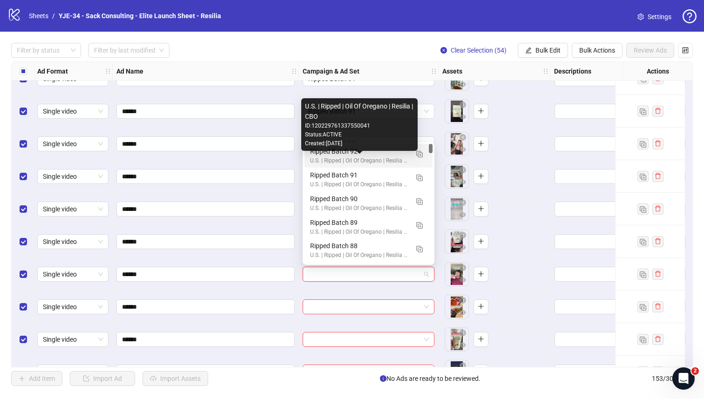
click at [343, 155] on div "Ripped Batch 92" at bounding box center [359, 151] width 98 height 10
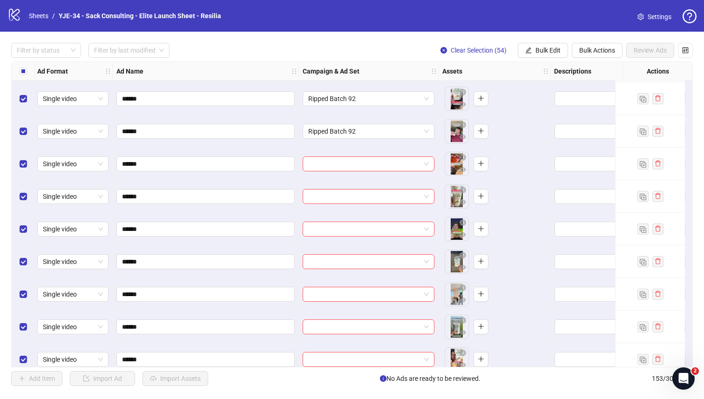
scroll to position [3990, 1]
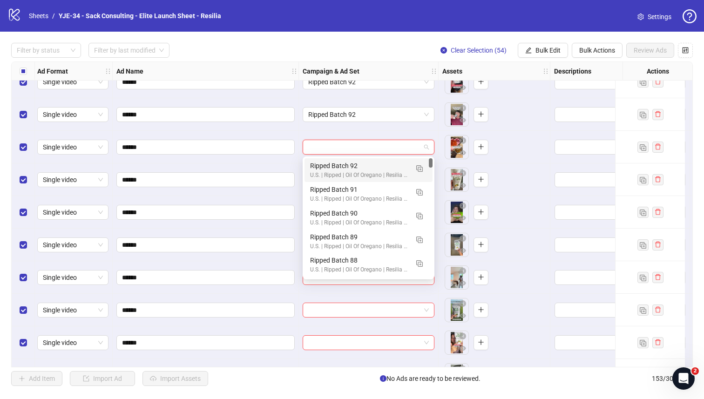
click at [347, 149] on input "search" at bounding box center [364, 147] width 112 height 14
click at [419, 168] on img "button" at bounding box center [419, 168] width 7 height 7
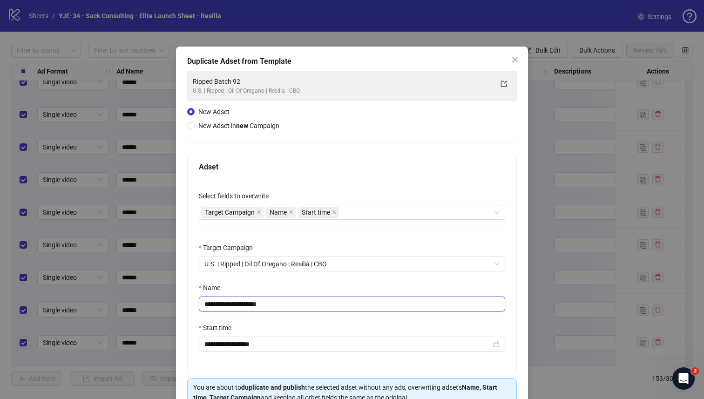
click at [302, 303] on input "**********" at bounding box center [352, 304] width 306 height 15
type input "**********"
click at [324, 285] on div "Name" at bounding box center [352, 290] width 306 height 14
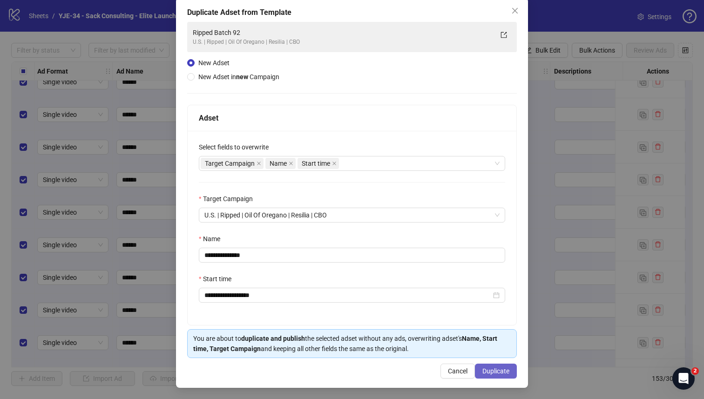
click at [481, 365] on button "Duplicate" at bounding box center [496, 371] width 42 height 15
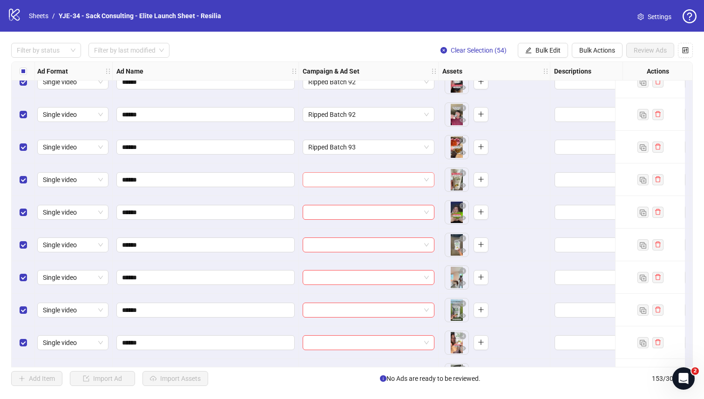
click at [351, 172] on div at bounding box center [369, 179] width 132 height 15
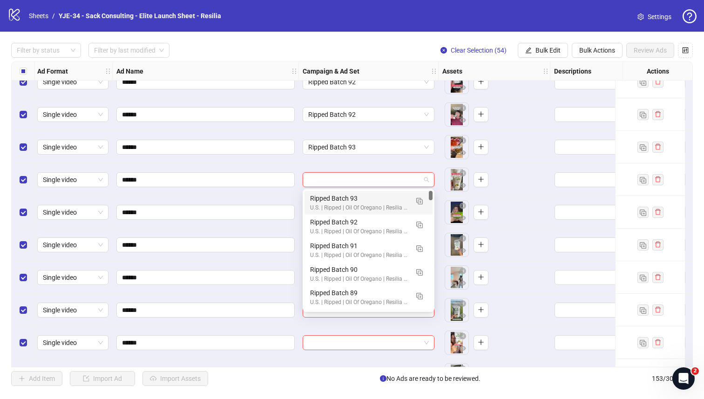
drag, startPoint x: 347, startPoint y: 193, endPoint x: 347, endPoint y: 198, distance: 4.7
click at [347, 193] on div "Ripped Batch 93" at bounding box center [359, 198] width 98 height 10
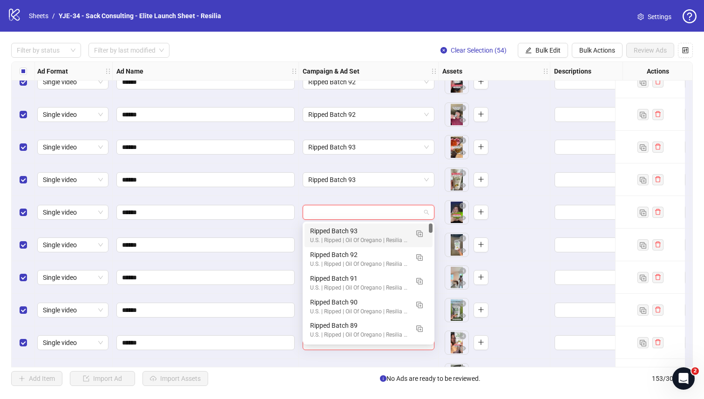
click at [347, 214] on input "search" at bounding box center [364, 212] width 112 height 14
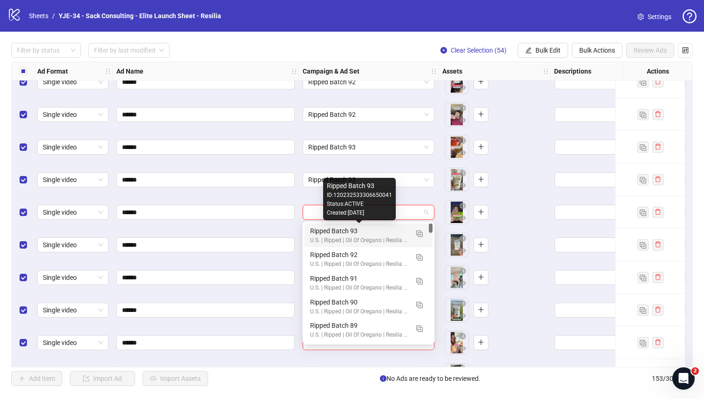
click at [346, 226] on div "Ripped Batch 93" at bounding box center [359, 231] width 98 height 10
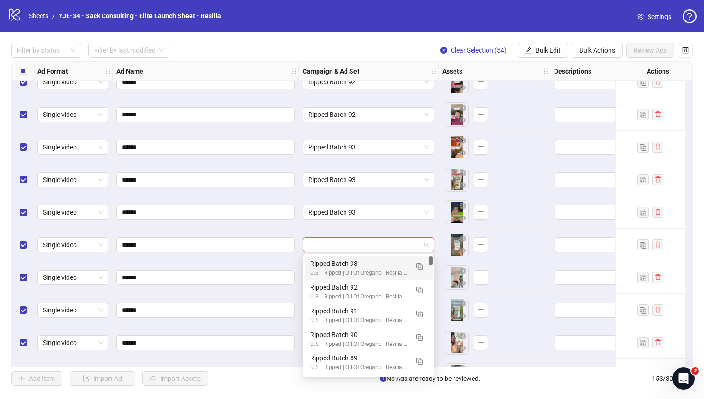
click at [345, 244] on input "search" at bounding box center [364, 245] width 112 height 14
click at [344, 260] on div "Ripped Batch 93" at bounding box center [359, 263] width 98 height 10
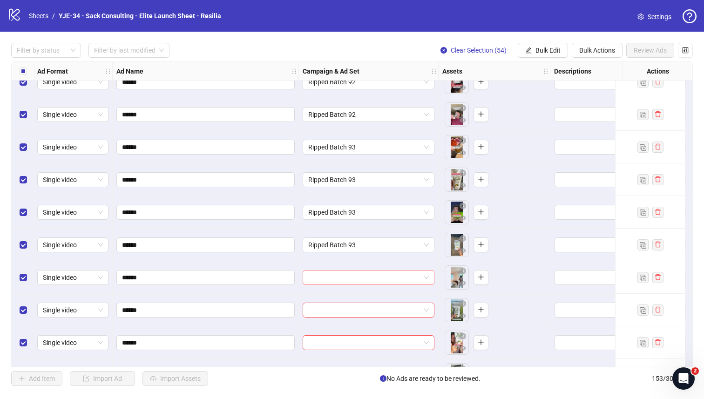
click at [344, 279] on input "search" at bounding box center [364, 277] width 112 height 14
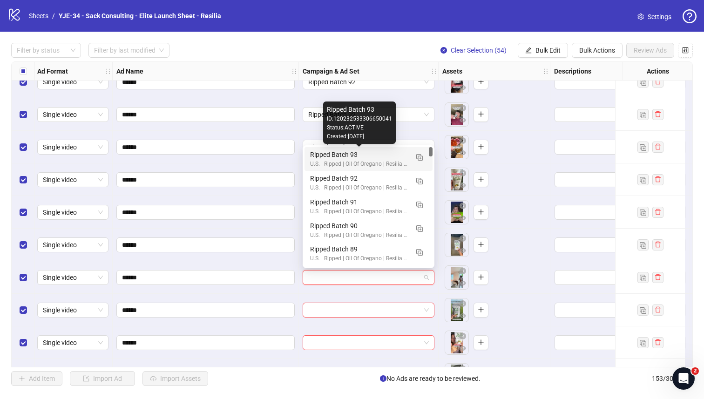
click at [315, 155] on div "Ripped Batch 93" at bounding box center [359, 154] width 98 height 10
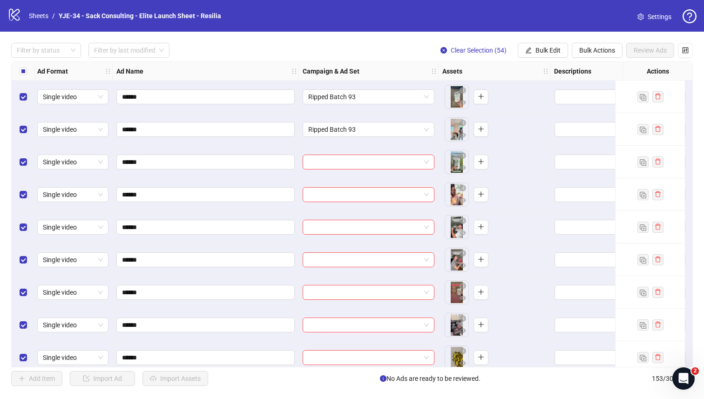
scroll to position [4187, 0]
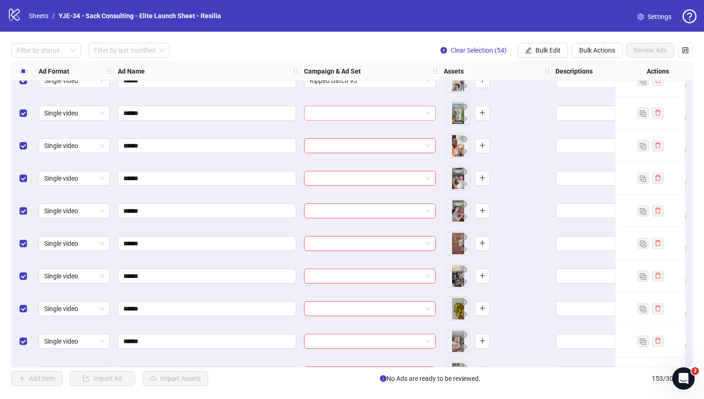
click at [351, 108] on input "search" at bounding box center [366, 113] width 112 height 14
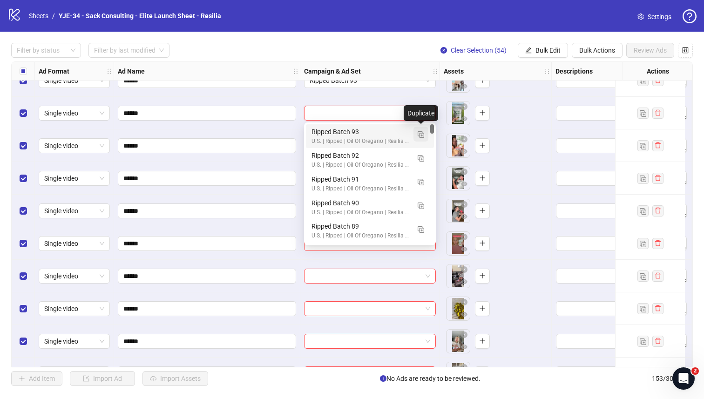
click at [418, 137] on img "button" at bounding box center [421, 134] width 7 height 7
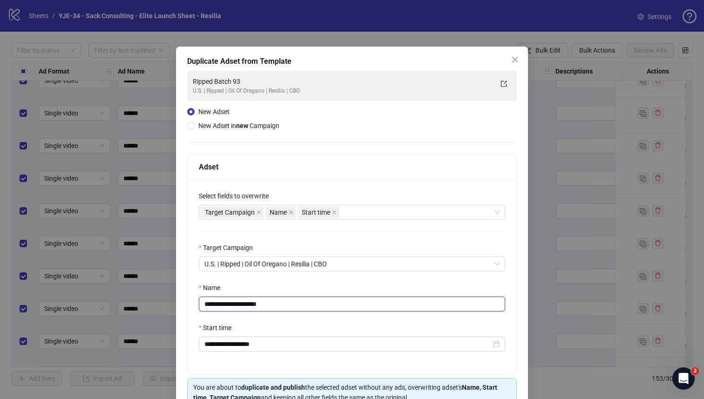
click at [308, 302] on input "**********" at bounding box center [352, 304] width 306 height 15
type input "**********"
click at [382, 280] on div "**********" at bounding box center [352, 277] width 329 height 194
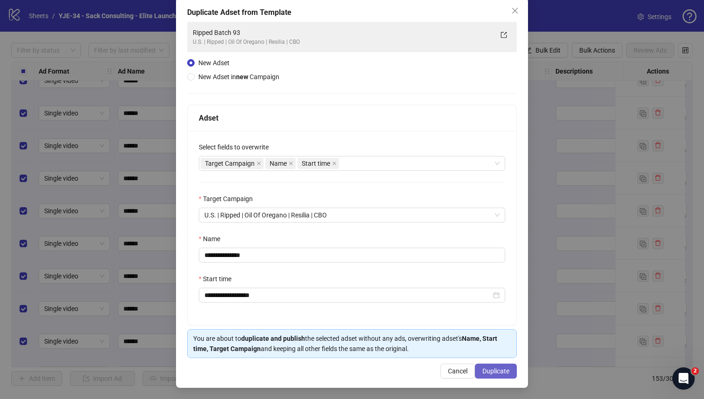
click at [485, 373] on span "Duplicate" at bounding box center [495, 370] width 27 height 7
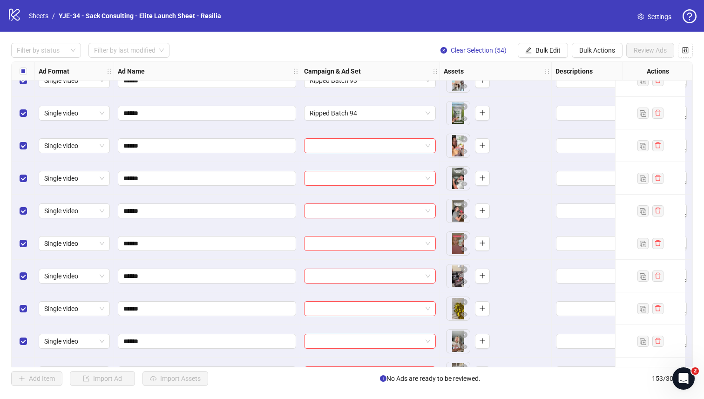
scroll to position [4171, 0]
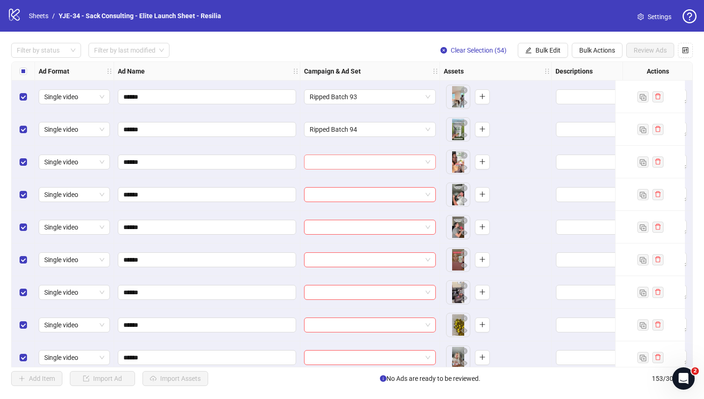
click at [397, 158] on input "search" at bounding box center [366, 162] width 112 height 14
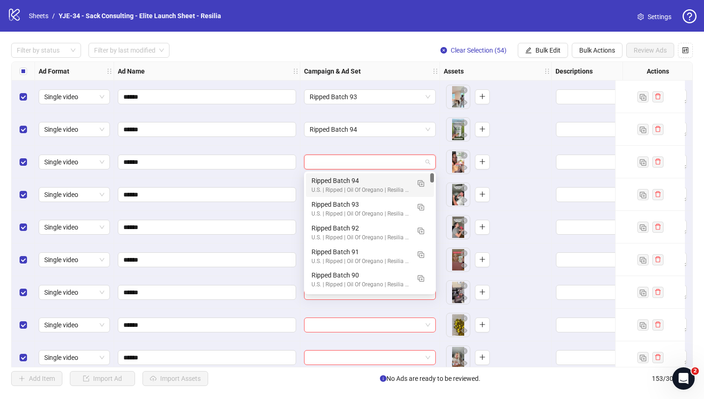
click at [376, 174] on div "Ripped Batch 94 U.S. | Ripped | Oil Of Oregano | Resilia | CBO" at bounding box center [370, 185] width 128 height 24
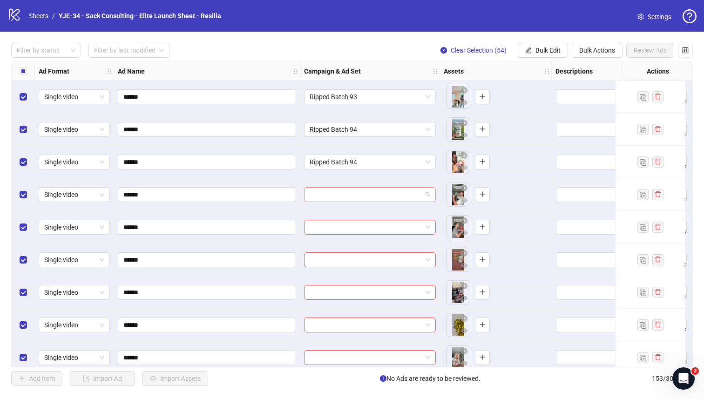
click at [370, 197] on input "search" at bounding box center [366, 195] width 112 height 14
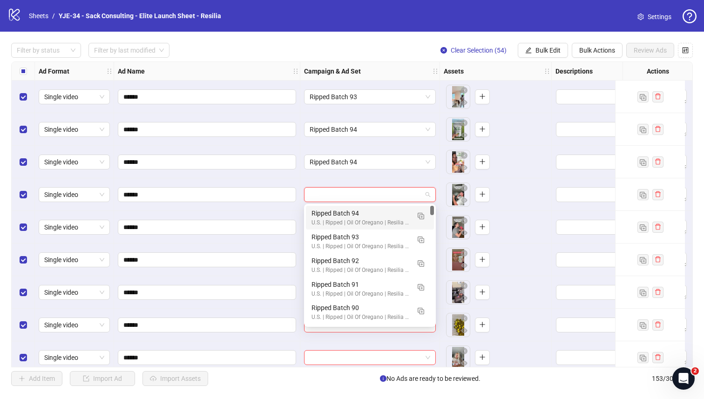
click at [349, 212] on div "Ripped Batch 94" at bounding box center [360, 213] width 98 height 10
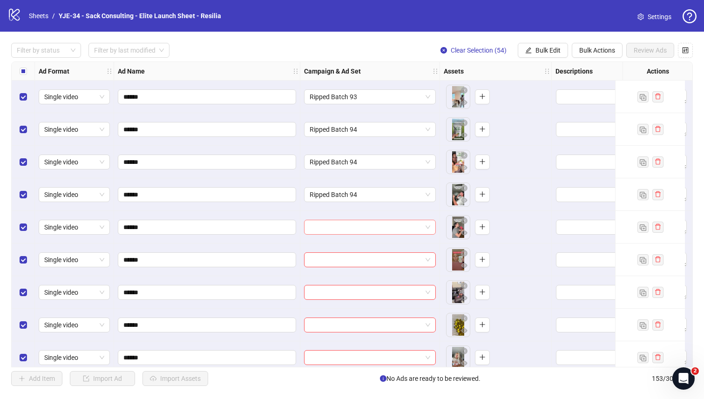
click at [347, 229] on input "search" at bounding box center [366, 227] width 112 height 14
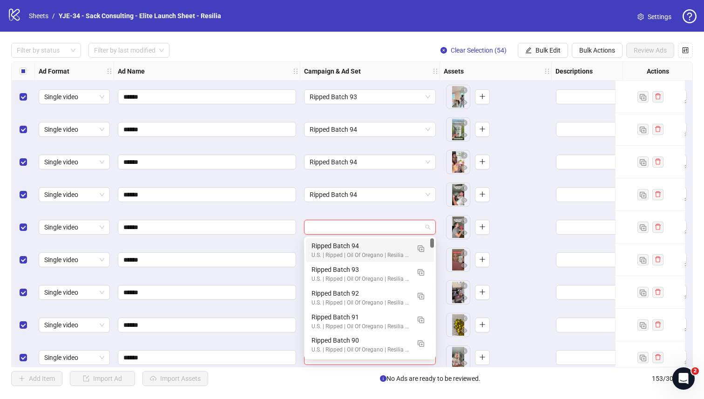
click at [341, 244] on div "Ripped Batch 94" at bounding box center [360, 246] width 98 height 10
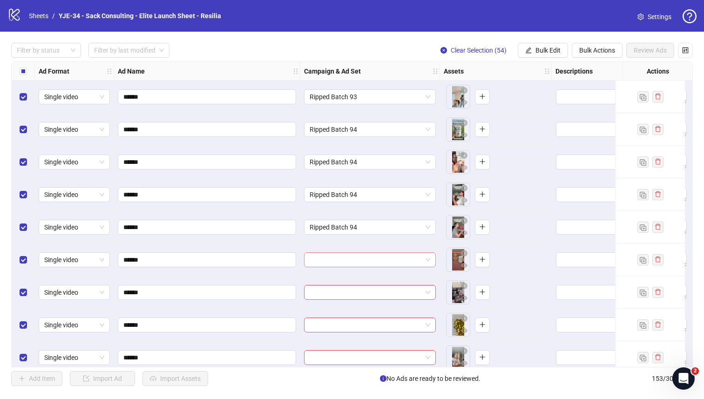
click at [340, 261] on input "search" at bounding box center [366, 260] width 112 height 14
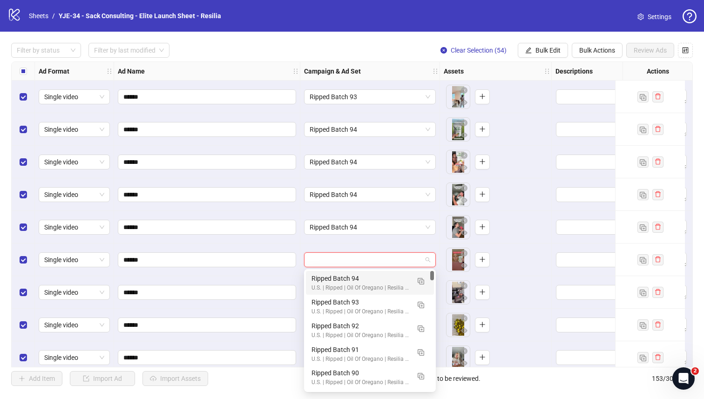
click at [335, 275] on div "Ripped Batch 94" at bounding box center [360, 278] width 98 height 10
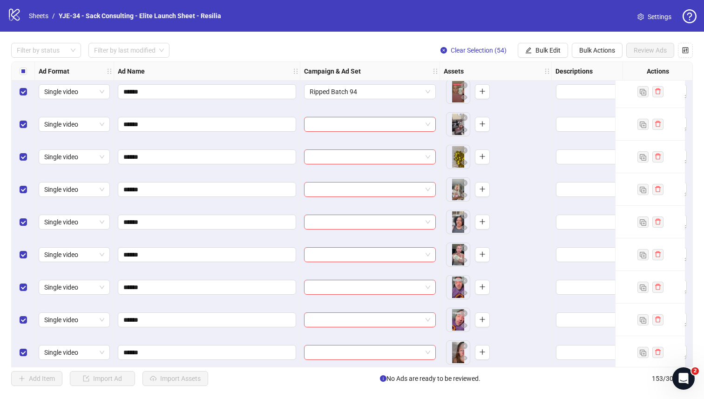
scroll to position [4301, 0]
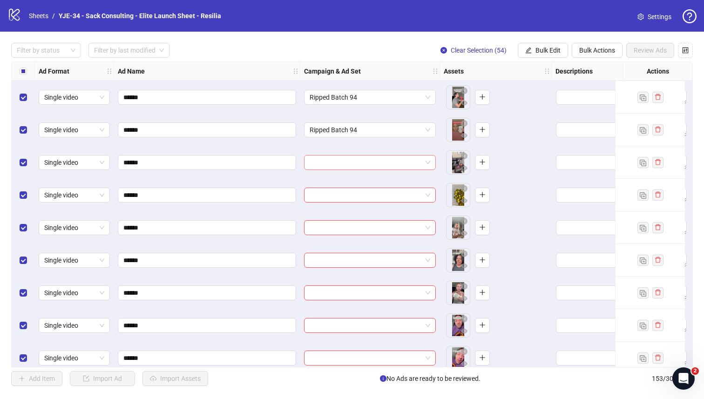
click at [355, 162] on input "search" at bounding box center [366, 162] width 112 height 14
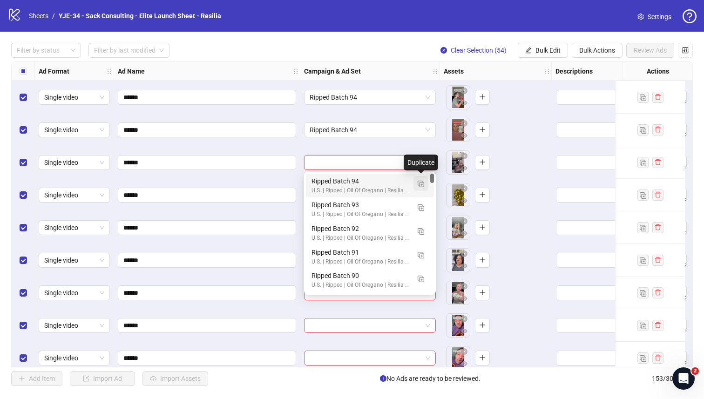
click at [420, 183] on img "button" at bounding box center [421, 184] width 7 height 7
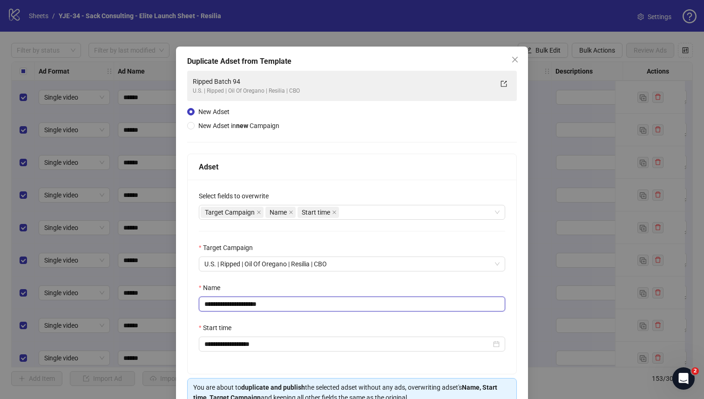
click at [288, 308] on input "**********" at bounding box center [352, 304] width 306 height 15
type input "**********"
click at [335, 281] on div "**********" at bounding box center [352, 277] width 329 height 194
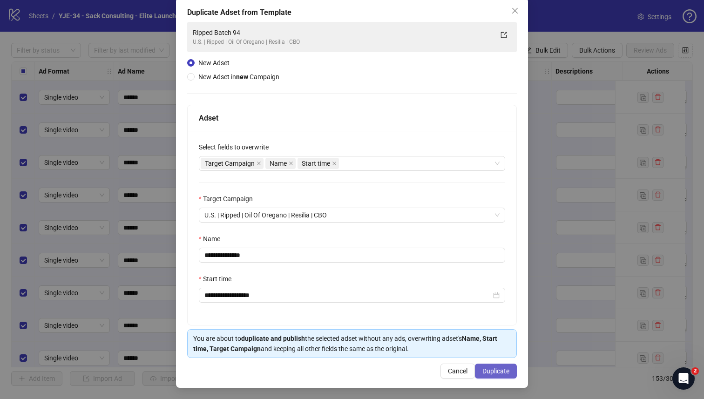
click at [486, 375] on button "Duplicate" at bounding box center [496, 371] width 42 height 15
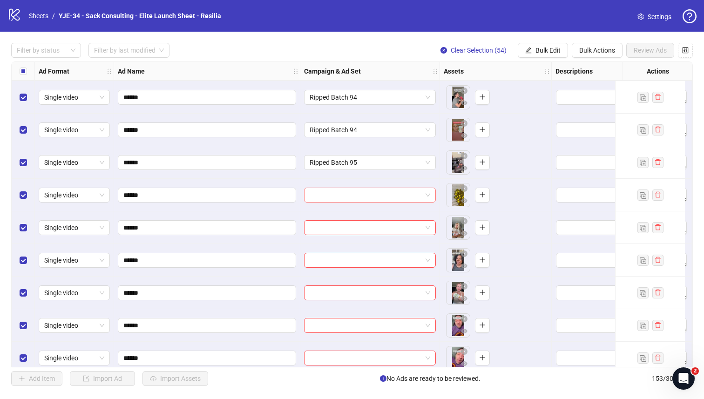
click at [358, 195] on input "search" at bounding box center [366, 195] width 112 height 14
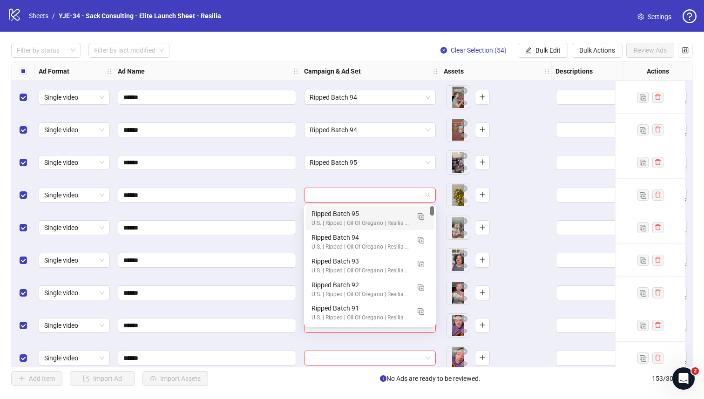
click at [354, 206] on div "120232533326770041 120232533312700041 Ripped Batch 95 U.S. | Ripped | Oil Of Or…" at bounding box center [370, 265] width 132 height 123
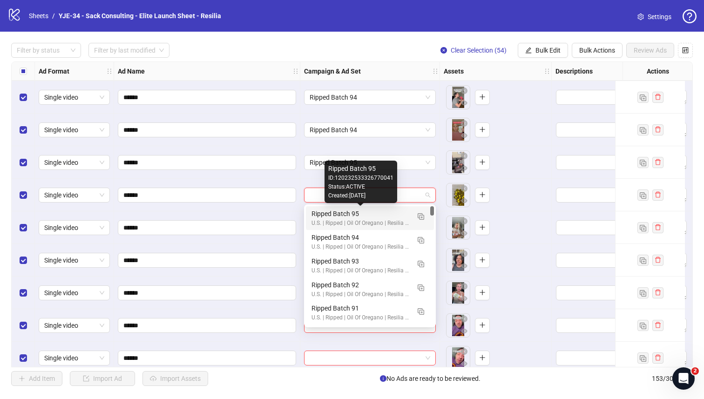
click at [354, 215] on div "Ripped Batch 95" at bounding box center [360, 214] width 98 height 10
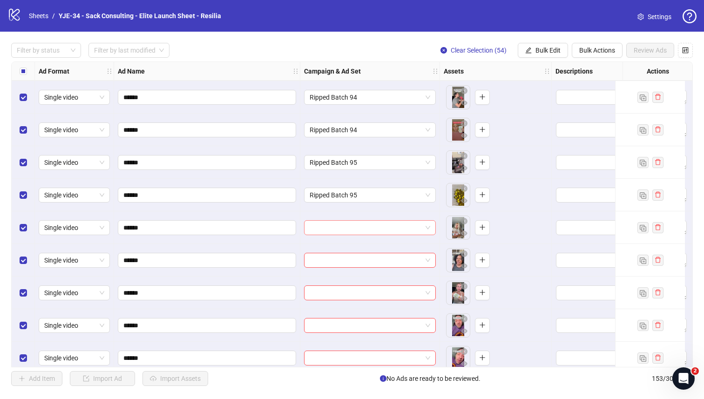
click at [354, 221] on input "search" at bounding box center [366, 228] width 112 height 14
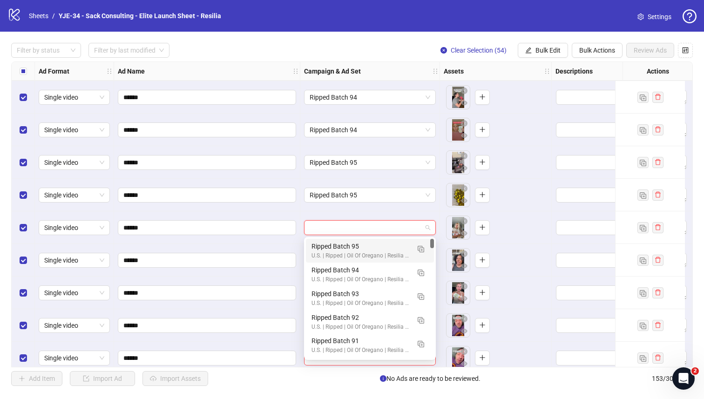
click at [347, 247] on div "Ripped Batch 95" at bounding box center [360, 246] width 98 height 10
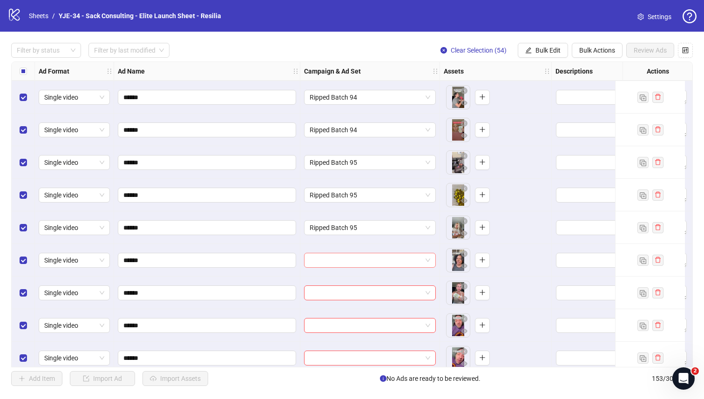
click at [347, 261] on input "search" at bounding box center [366, 260] width 112 height 14
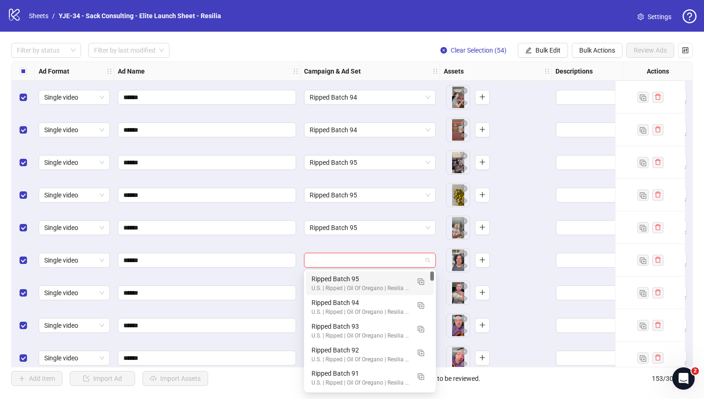
click at [341, 280] on div "Ripped Batch 95" at bounding box center [360, 279] width 98 height 10
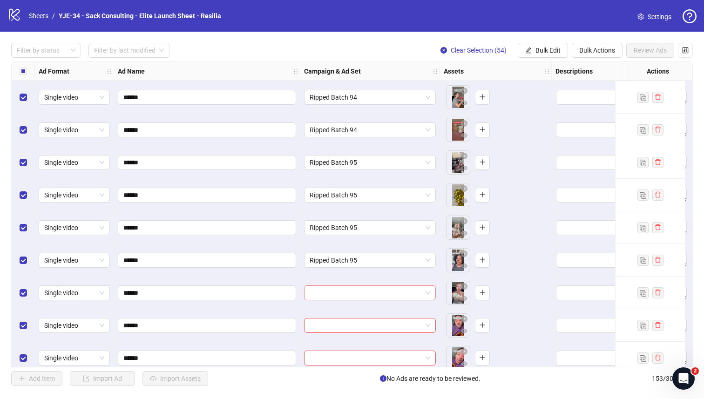
click at [340, 292] on input "search" at bounding box center [366, 293] width 112 height 14
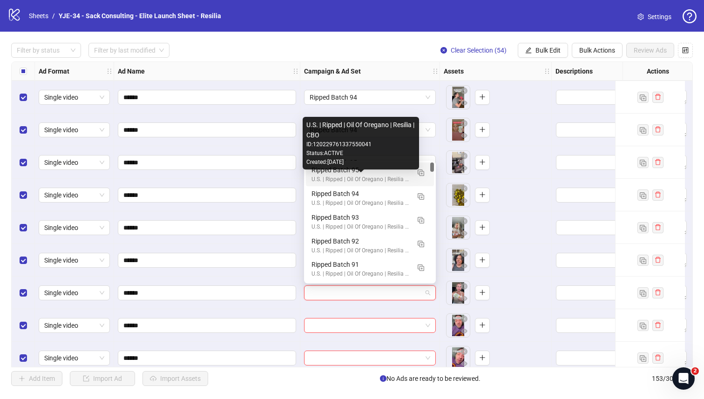
click at [316, 178] on div "U.S. | Ripped | Oil Of Oregano | Resilia | CBO" at bounding box center [360, 179] width 98 height 9
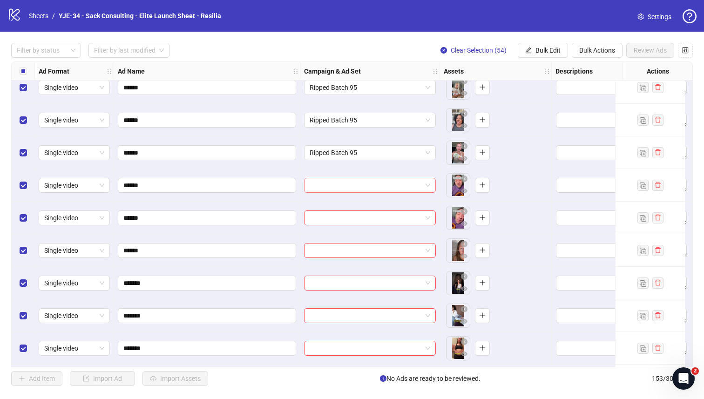
scroll to position [4453, 0]
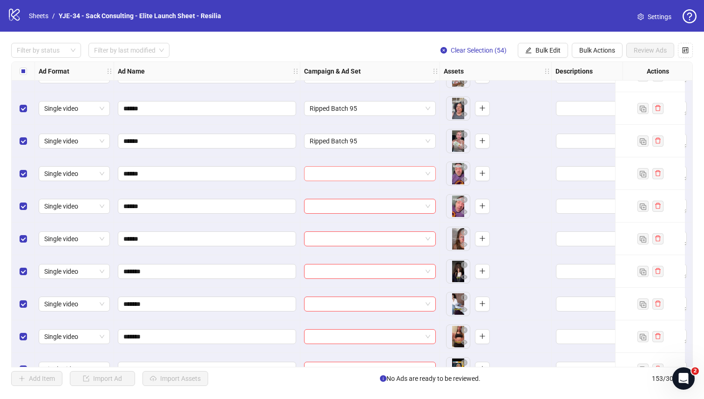
click at [335, 170] on input "search" at bounding box center [366, 174] width 112 height 14
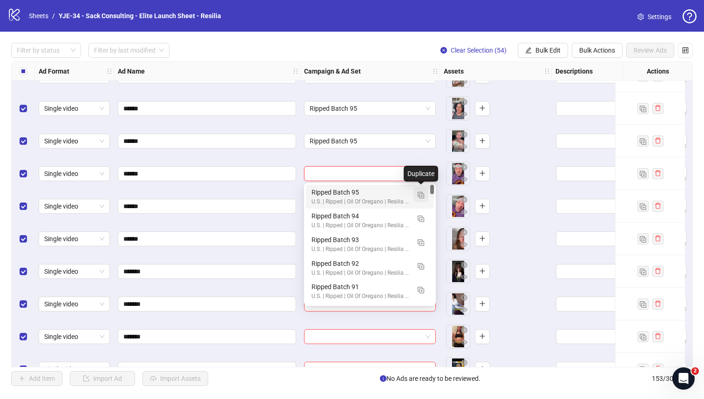
click at [419, 193] on img "button" at bounding box center [421, 195] width 7 height 7
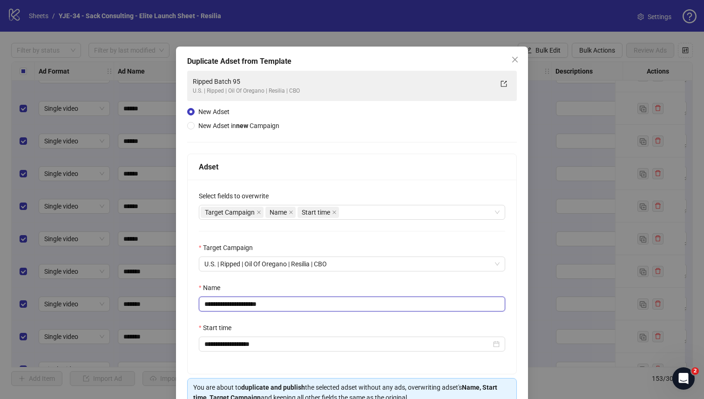
click at [299, 302] on input "**********" at bounding box center [352, 304] width 306 height 15
type input "**********"
click at [328, 283] on div "Name" at bounding box center [352, 290] width 306 height 14
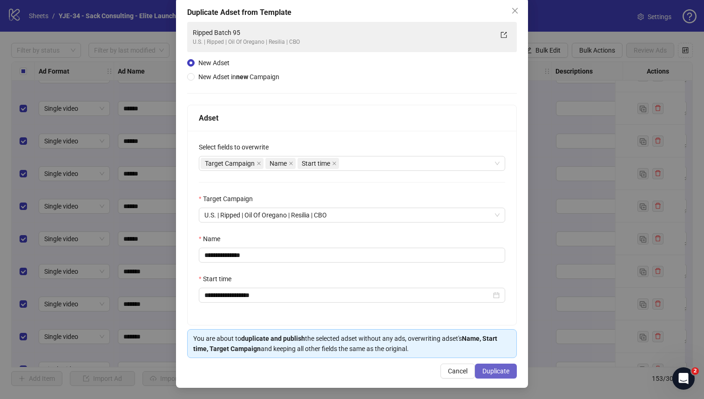
click at [489, 367] on span "Duplicate" at bounding box center [495, 370] width 27 height 7
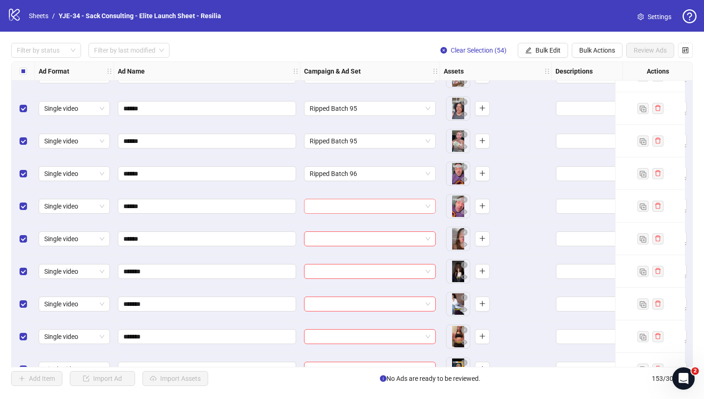
click at [363, 209] on input "search" at bounding box center [366, 206] width 112 height 14
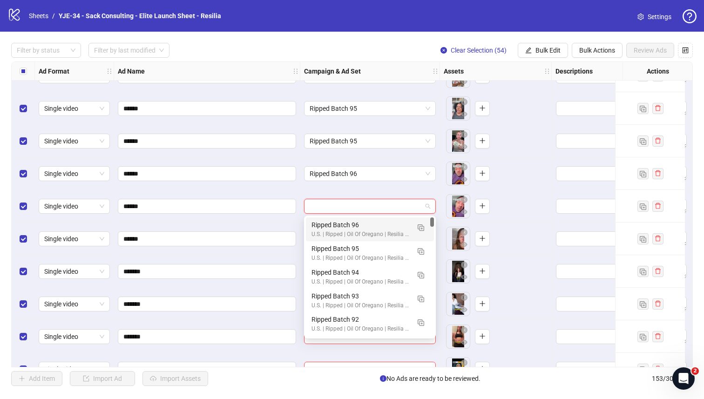
click at [349, 223] on div "Ripped Batch 96" at bounding box center [360, 225] width 98 height 10
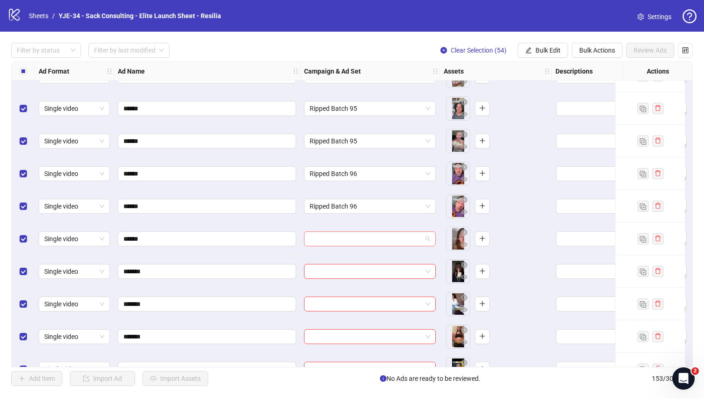
click at [341, 236] on input "search" at bounding box center [366, 239] width 112 height 14
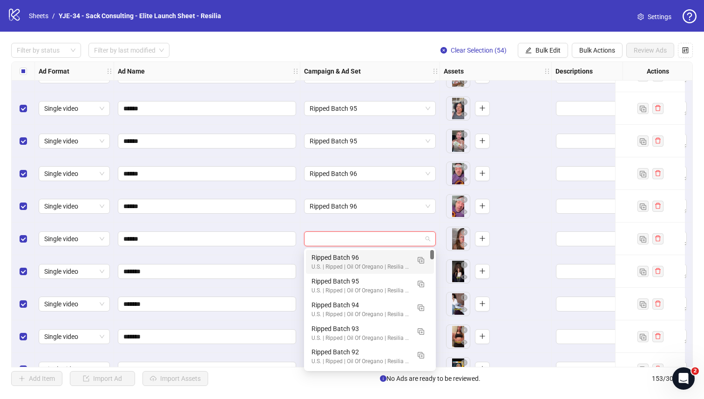
click at [328, 259] on div "Ripped Batch 96" at bounding box center [360, 257] width 98 height 10
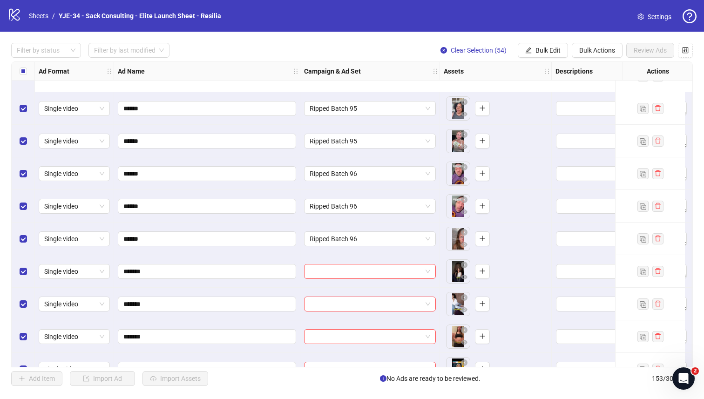
scroll to position [4527, 0]
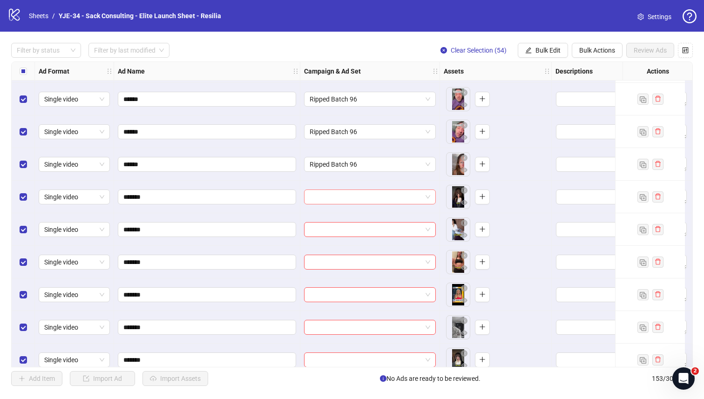
click at [365, 198] on input "search" at bounding box center [366, 197] width 112 height 14
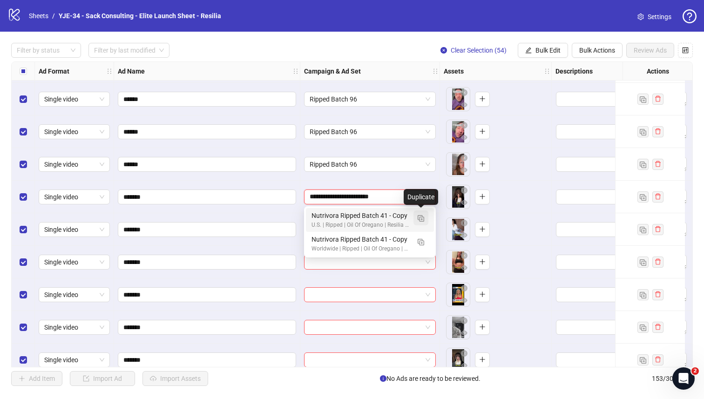
click at [421, 219] on img "button" at bounding box center [421, 218] width 7 height 7
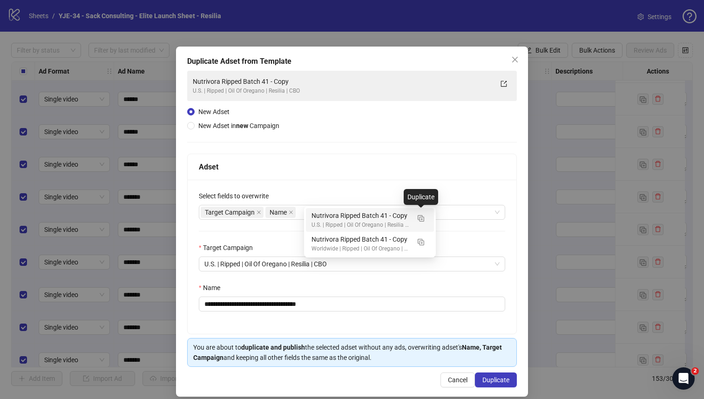
type input "**********"
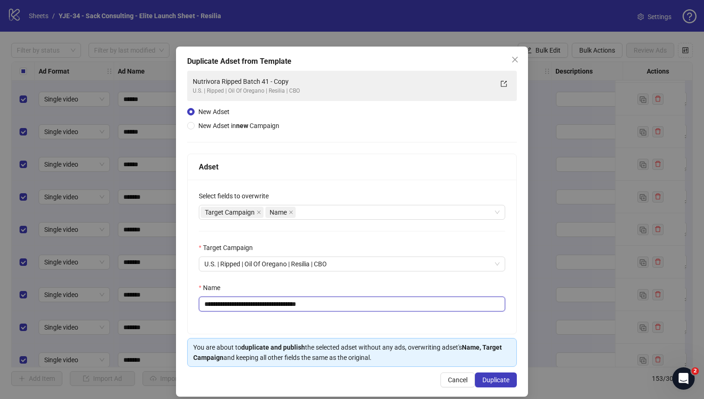
drag, startPoint x: 332, startPoint y: 305, endPoint x: 285, endPoint y: 304, distance: 47.0
click at [285, 304] on input "**********" at bounding box center [352, 304] width 306 height 15
type input "**********"
click at [334, 278] on div "**********" at bounding box center [352, 257] width 329 height 154
click at [412, 209] on div "Target Campaign Name" at bounding box center [347, 212] width 293 height 13
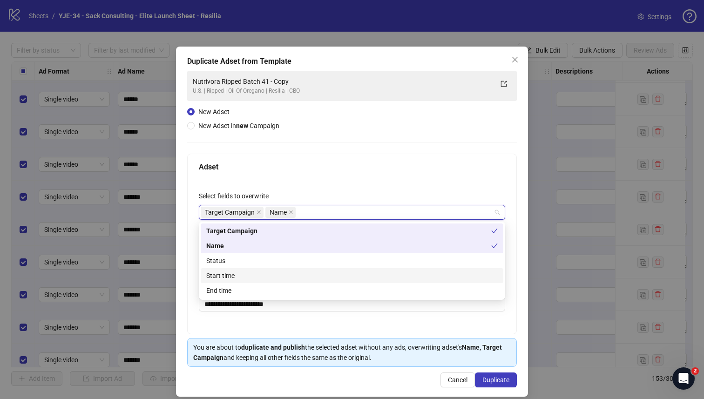
click at [320, 270] on div "Start time" at bounding box center [351, 275] width 291 height 10
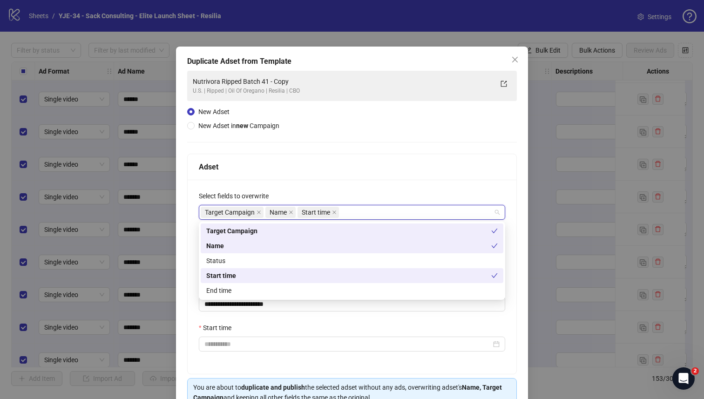
click at [369, 196] on div "Select fields to overwrite" at bounding box center [352, 198] width 306 height 14
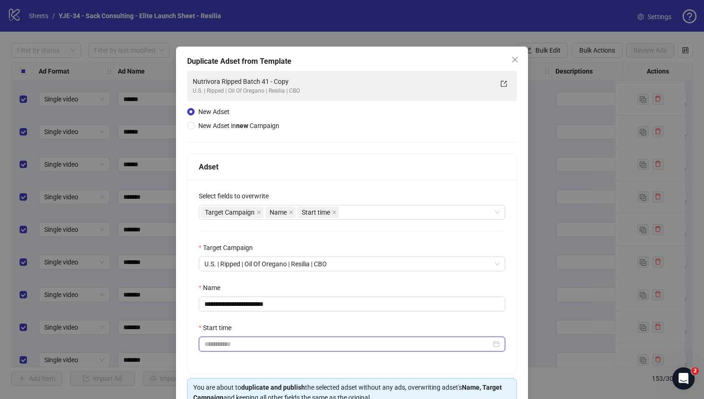
click at [334, 348] on input "Start time" at bounding box center [347, 344] width 287 height 10
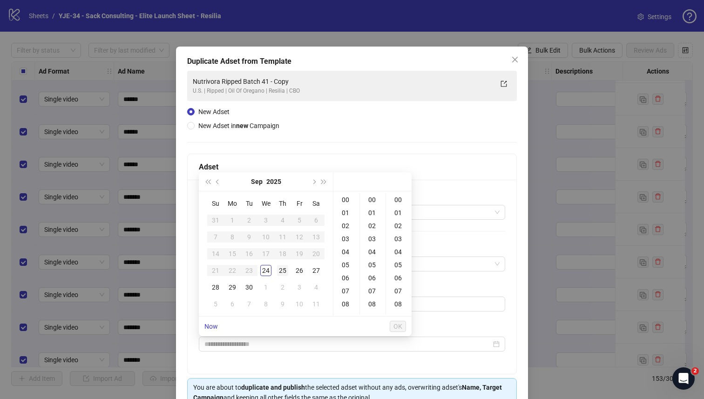
click at [283, 270] on div "25" at bounding box center [282, 270] width 11 height 11
type input "**********"
click at [399, 328] on span "OK" at bounding box center [397, 326] width 9 height 7
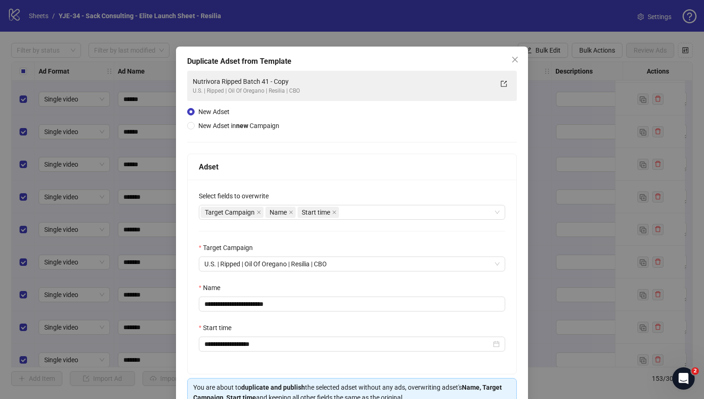
scroll to position [50, 0]
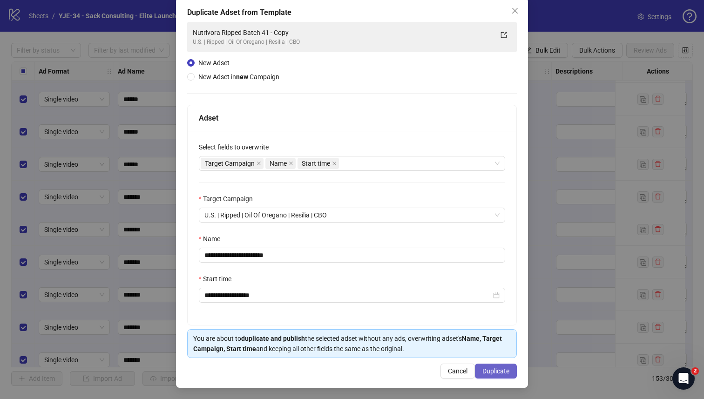
click at [493, 371] on span "Duplicate" at bounding box center [495, 370] width 27 height 7
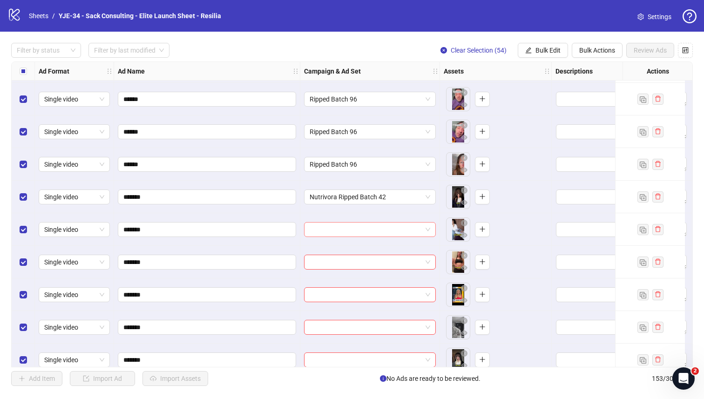
click at [403, 229] on input "search" at bounding box center [366, 230] width 112 height 14
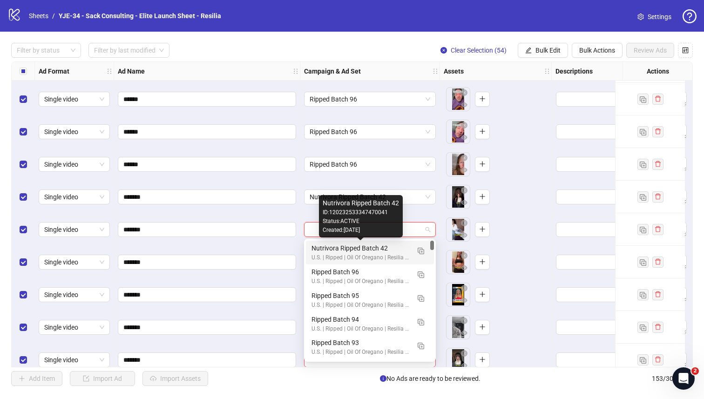
click at [388, 247] on div "Nutrivora Ripped Batch 42" at bounding box center [360, 248] width 98 height 10
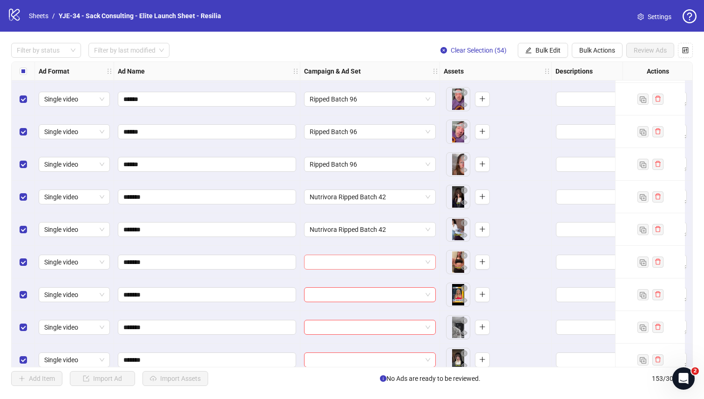
click at [386, 261] on input "search" at bounding box center [366, 262] width 112 height 14
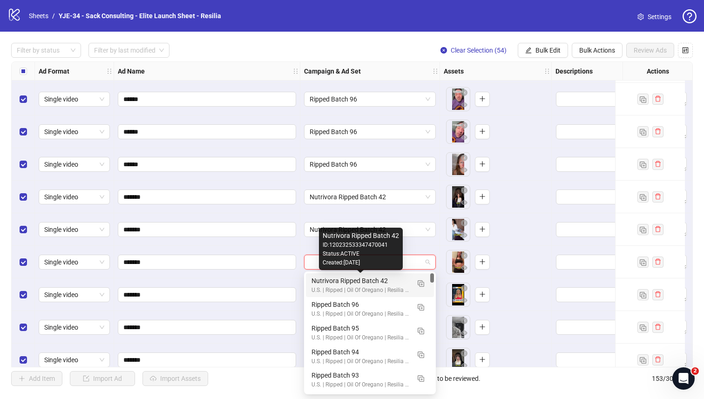
click at [368, 278] on div "Nutrivora Ripped Batch 42" at bounding box center [360, 281] width 98 height 10
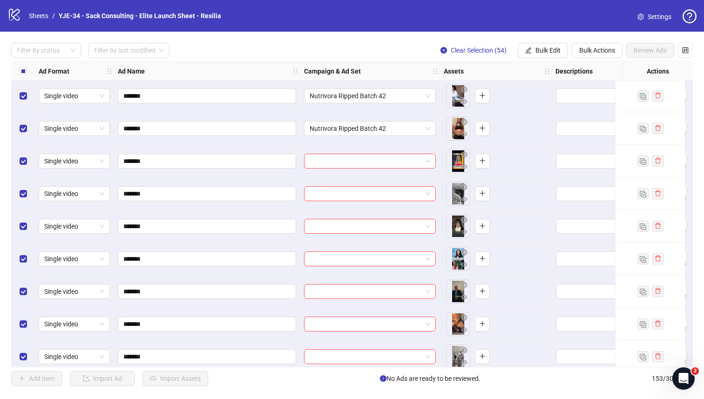
scroll to position [4703, 0]
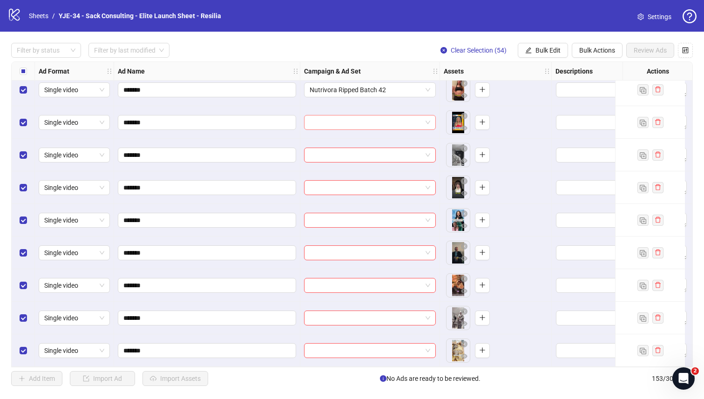
click at [357, 118] on input "search" at bounding box center [366, 122] width 112 height 14
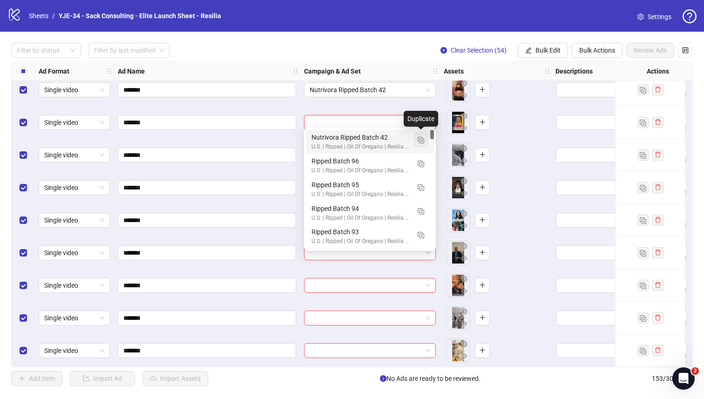
click at [422, 140] on img "button" at bounding box center [421, 140] width 7 height 7
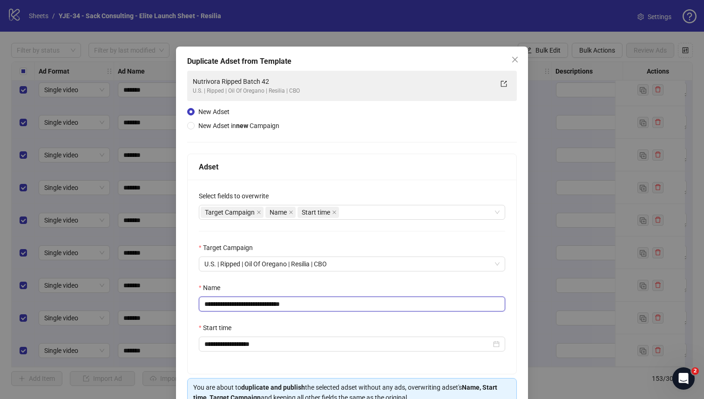
click at [307, 307] on input "**********" at bounding box center [352, 304] width 306 height 15
type input "**********"
click at [360, 288] on div "Name" at bounding box center [352, 290] width 306 height 14
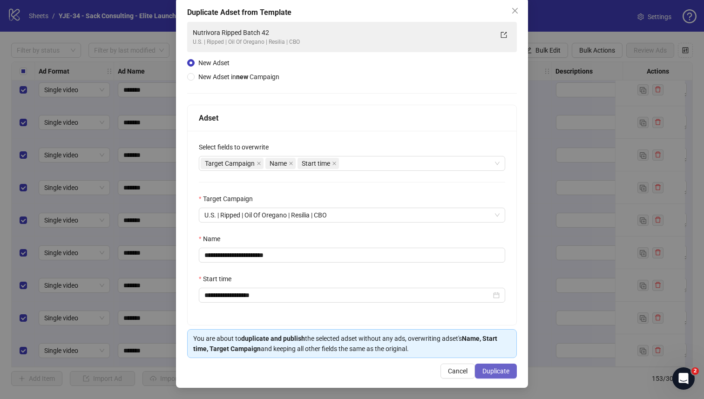
click at [498, 373] on span "Duplicate" at bounding box center [495, 370] width 27 height 7
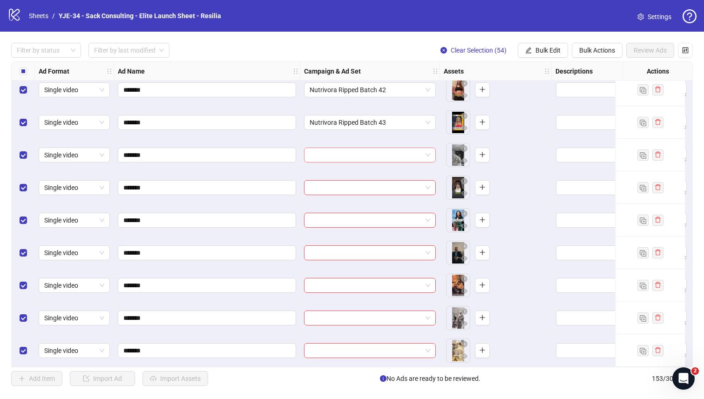
click at [380, 154] on input "search" at bounding box center [366, 155] width 112 height 14
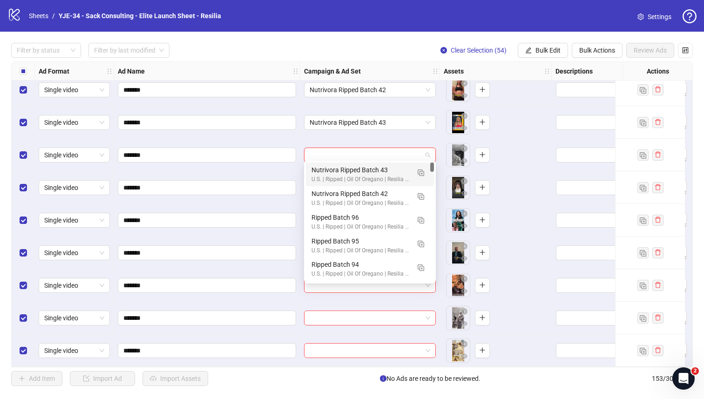
click at [374, 167] on div "Nutrivora Ripped Batch 43" at bounding box center [360, 170] width 98 height 10
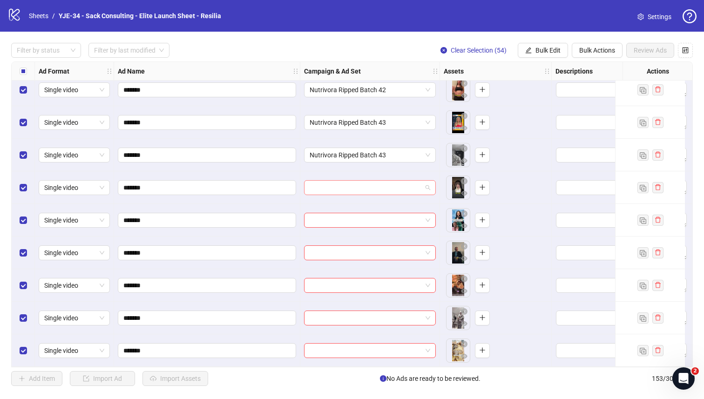
click at [374, 181] on input "search" at bounding box center [366, 188] width 112 height 14
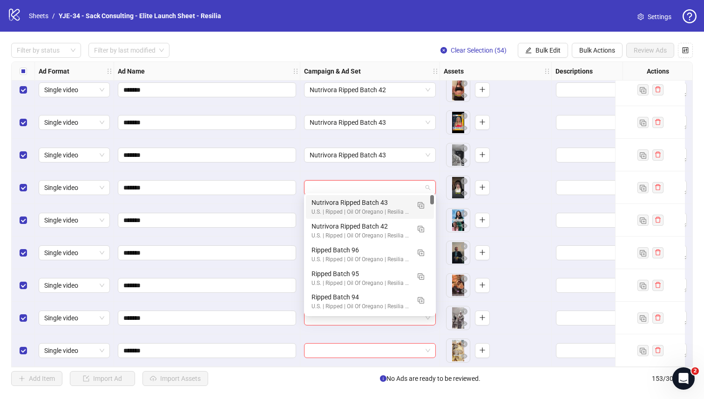
click at [365, 201] on div "Nutrivora Ripped Batch 43" at bounding box center [360, 202] width 98 height 10
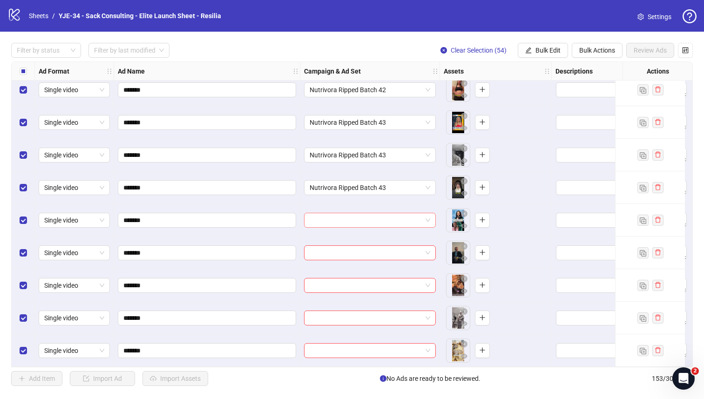
click at [359, 215] on input "search" at bounding box center [366, 220] width 112 height 14
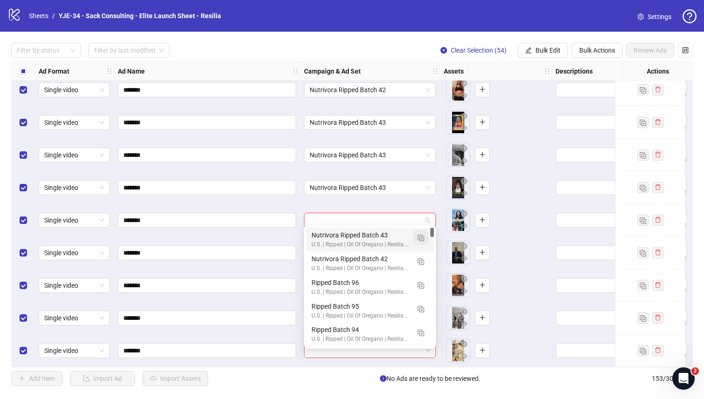
click at [421, 236] on img "button" at bounding box center [421, 238] width 7 height 7
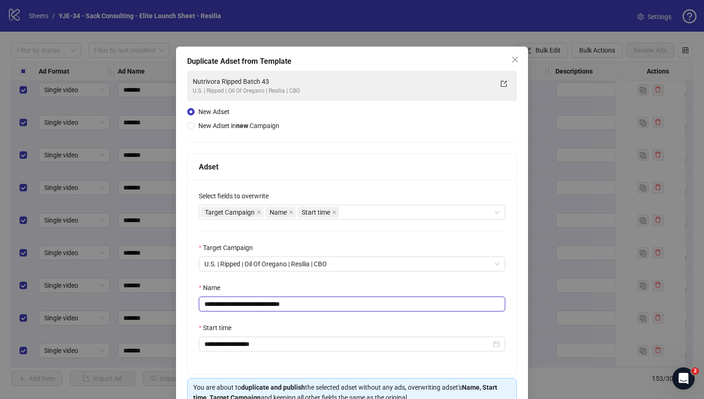
drag, startPoint x: 314, startPoint y: 300, endPoint x: 277, endPoint y: 301, distance: 37.3
click at [277, 301] on input "**********" at bounding box center [352, 304] width 306 height 15
type input "**********"
click at [297, 292] on div "Name" at bounding box center [352, 290] width 306 height 14
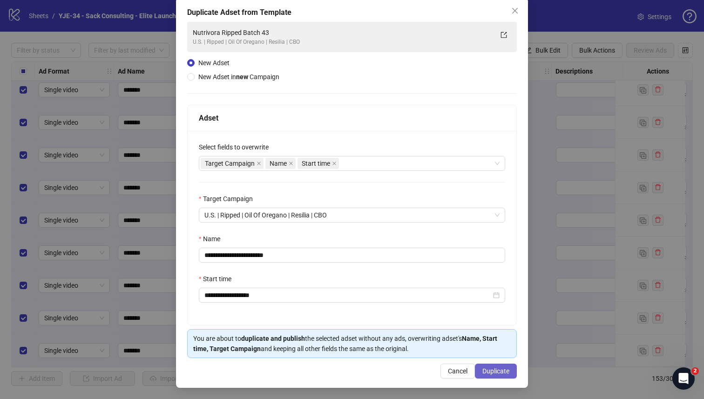
click at [485, 371] on span "Duplicate" at bounding box center [495, 370] width 27 height 7
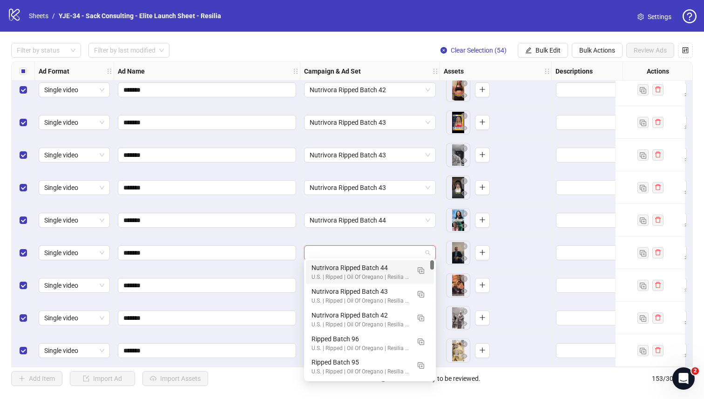
click at [396, 253] on input "search" at bounding box center [366, 253] width 112 height 14
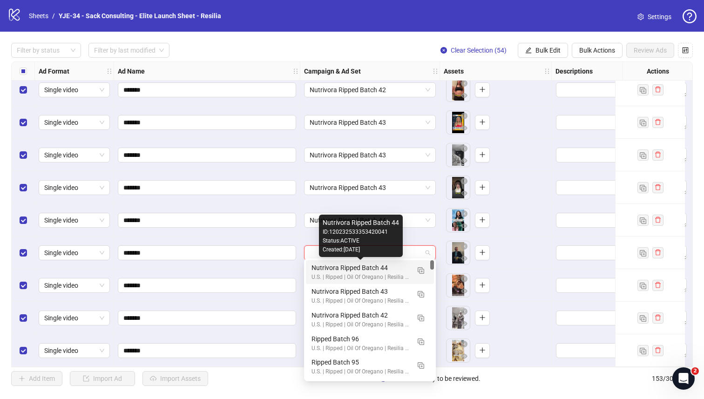
click at [376, 270] on div "Nutrivora Ripped Batch 44" at bounding box center [360, 268] width 98 height 10
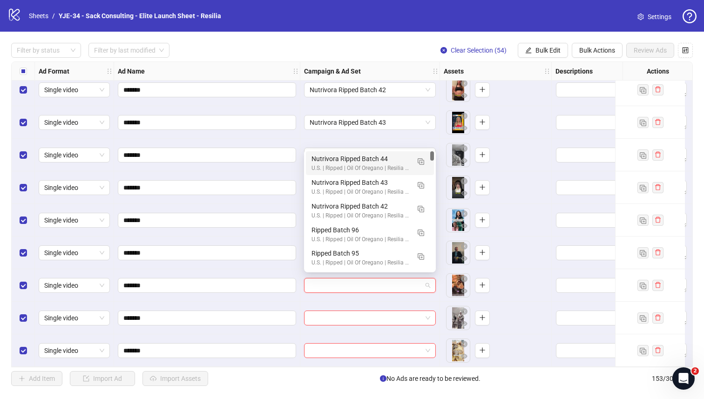
click at [369, 282] on input "search" at bounding box center [366, 285] width 112 height 14
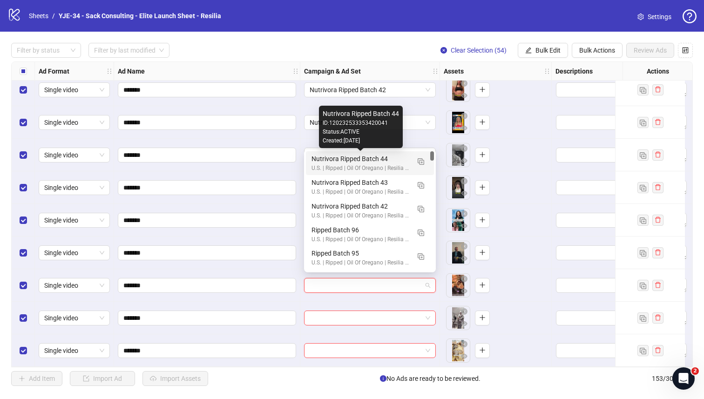
click at [369, 162] on div "Nutrivora Ripped Batch 44" at bounding box center [360, 159] width 98 height 10
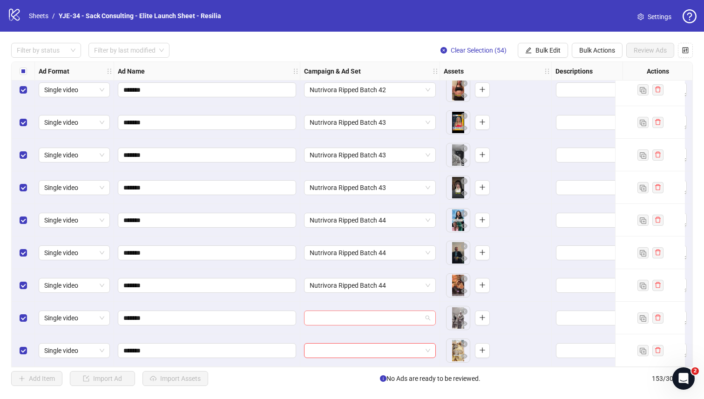
click at [358, 312] on input "search" at bounding box center [366, 318] width 112 height 14
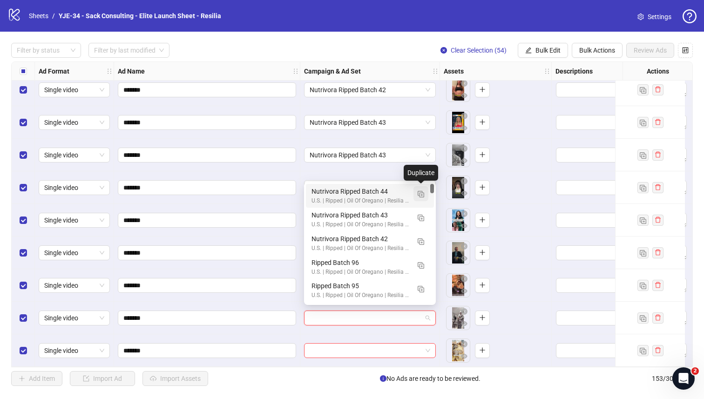
click at [418, 192] on img "button" at bounding box center [421, 194] width 7 height 7
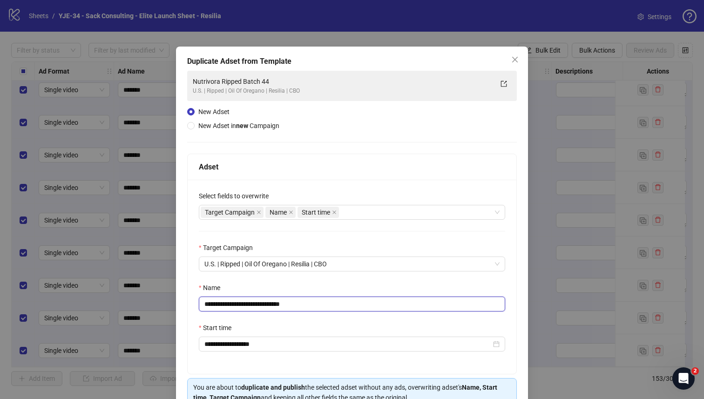
click at [311, 303] on input "**********" at bounding box center [352, 304] width 306 height 15
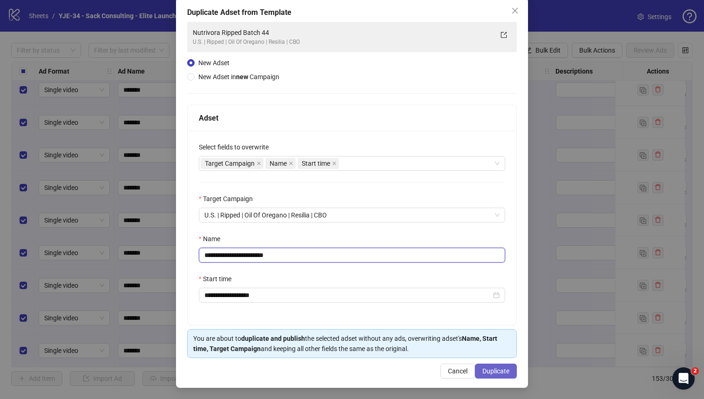
type input "**********"
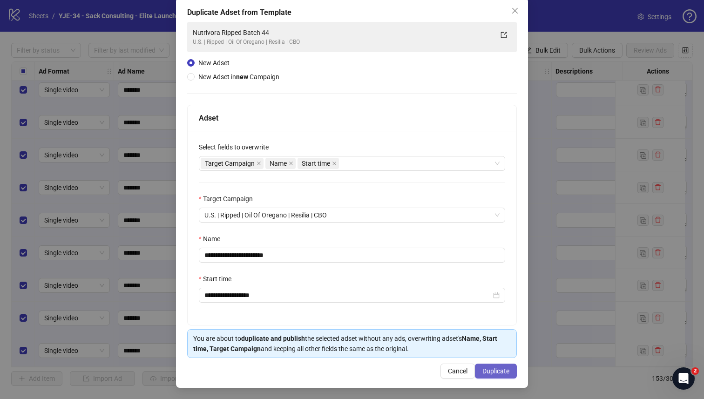
click at [488, 375] on button "Duplicate" at bounding box center [496, 371] width 42 height 15
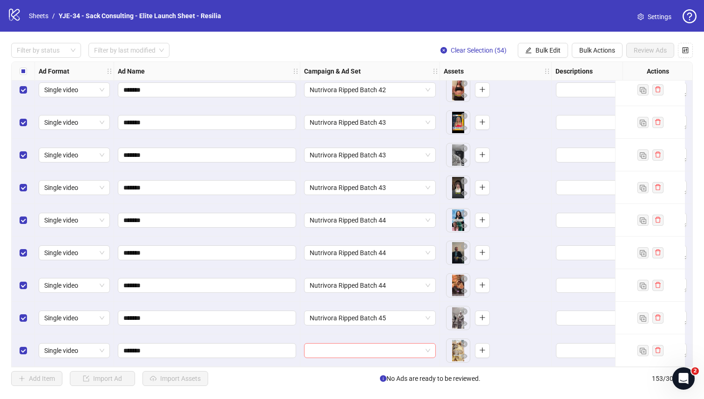
click at [330, 349] on input "search" at bounding box center [366, 351] width 112 height 14
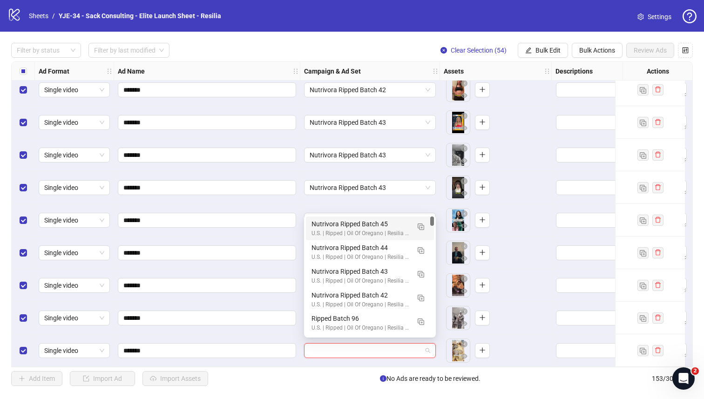
click at [350, 227] on div "Nutrivora Ripped Batch 45" at bounding box center [360, 224] width 98 height 10
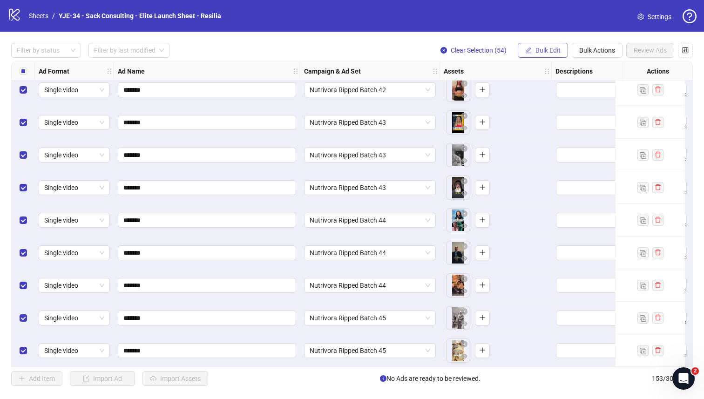
click at [532, 47] on button "Bulk Edit" at bounding box center [543, 50] width 50 height 15
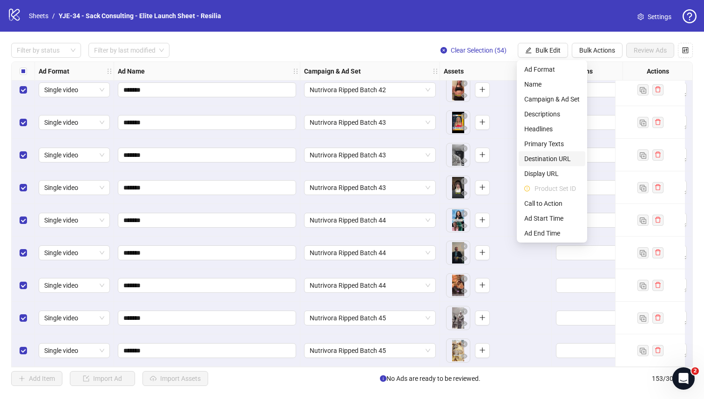
click at [542, 160] on span "Destination URL" at bounding box center [551, 159] width 55 height 10
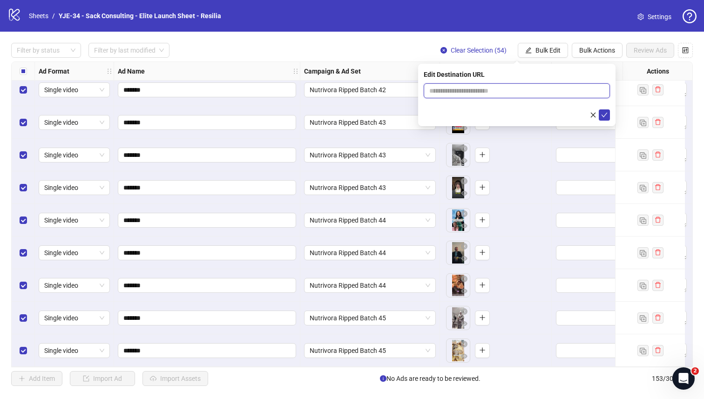
click at [492, 94] on input "text" at bounding box center [513, 91] width 168 height 10
paste input "**********"
type input "**********"
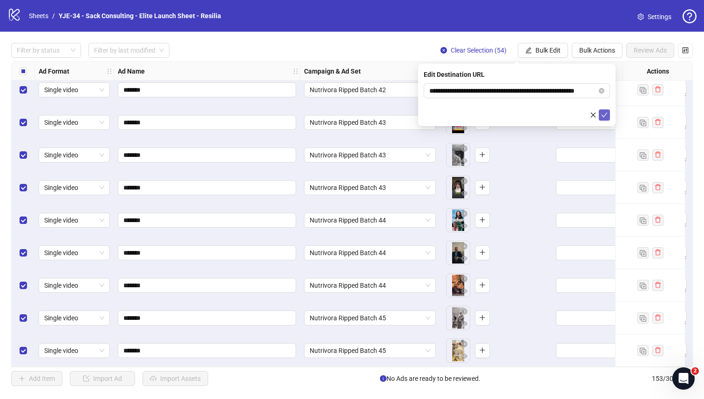
click at [605, 119] on button "submit" at bounding box center [604, 114] width 11 height 11
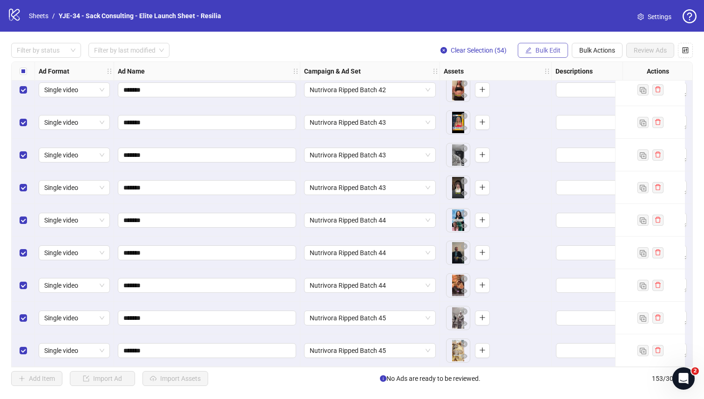
click at [533, 51] on button "Bulk Edit" at bounding box center [543, 50] width 50 height 15
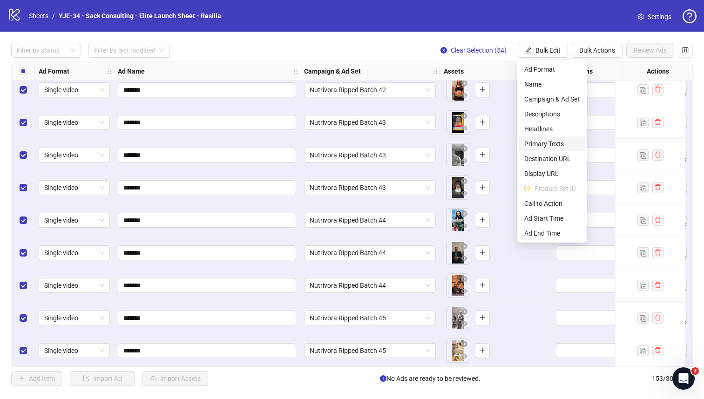
click at [543, 142] on span "Primary Texts" at bounding box center [551, 144] width 55 height 10
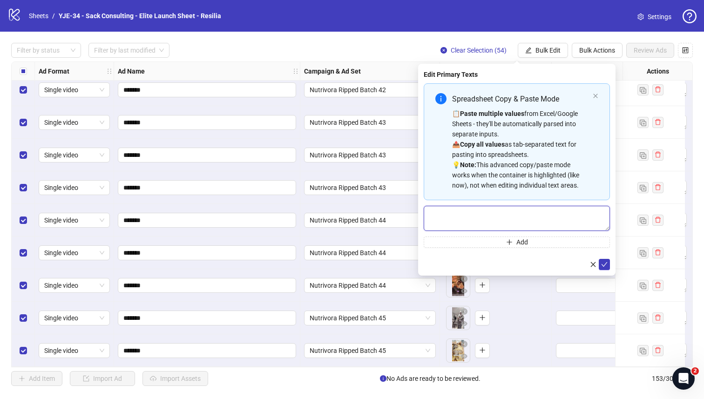
click at [480, 212] on textarea "Multi-text input container - paste or copy values" at bounding box center [517, 218] width 186 height 25
paste textarea "**********"
type textarea "**********"
click at [465, 240] on button "Add" at bounding box center [517, 241] width 186 height 11
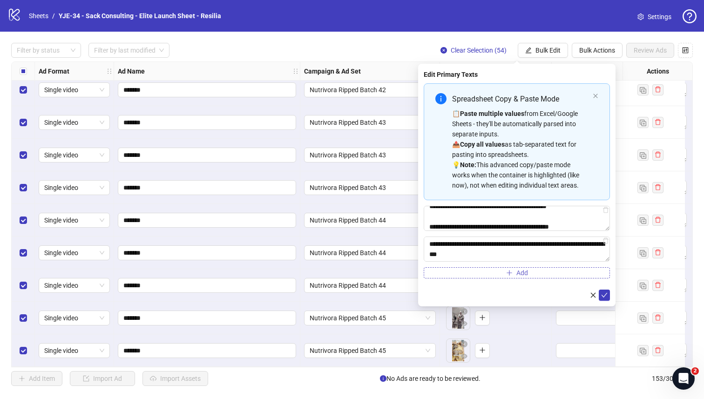
scroll to position [171, 0]
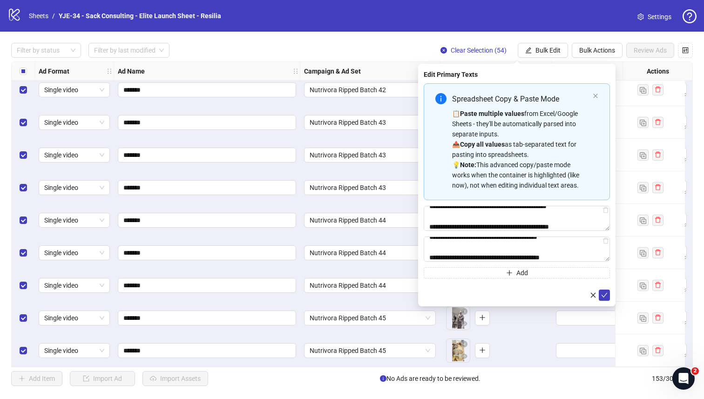
type textarea "**********"
click at [604, 294] on icon "check" at bounding box center [604, 295] width 7 height 7
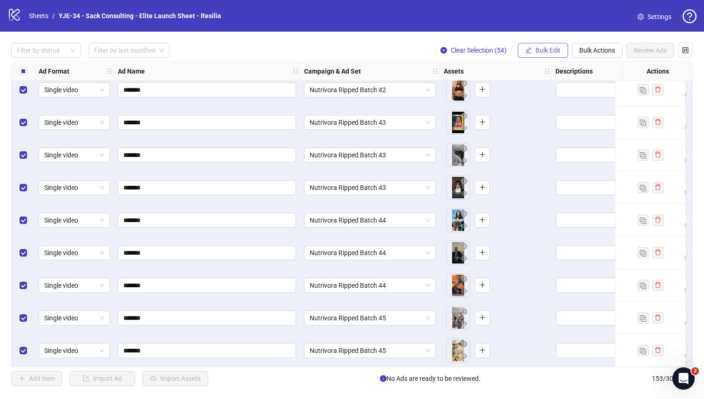
click at [549, 57] on button "Bulk Edit" at bounding box center [543, 50] width 50 height 15
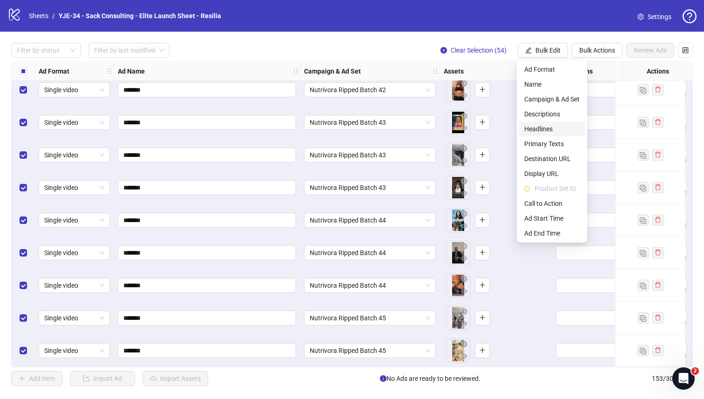
click at [543, 126] on span "Headlines" at bounding box center [551, 129] width 55 height 10
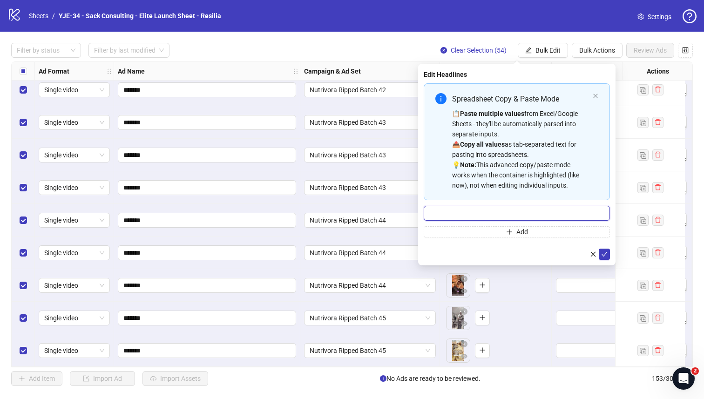
click at [512, 213] on input "Multi-input container - paste or copy values" at bounding box center [517, 213] width 186 height 15
paste input "**********"
type input "**********"
click at [492, 229] on button "Add" at bounding box center [517, 231] width 186 height 11
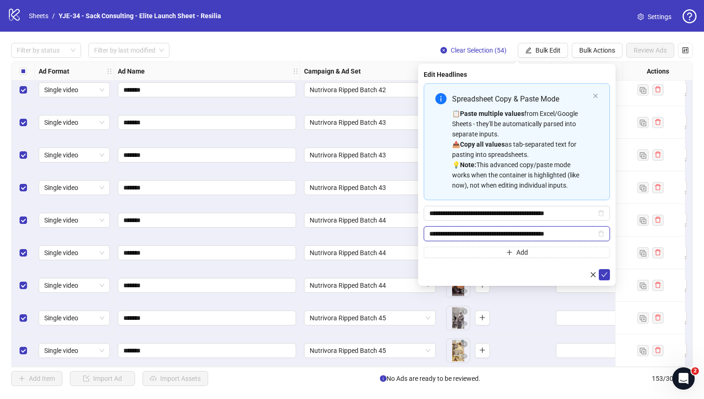
click at [449, 233] on input "**********" at bounding box center [512, 234] width 167 height 10
paste input "Multi-input container - paste or copy values"
type input "**********"
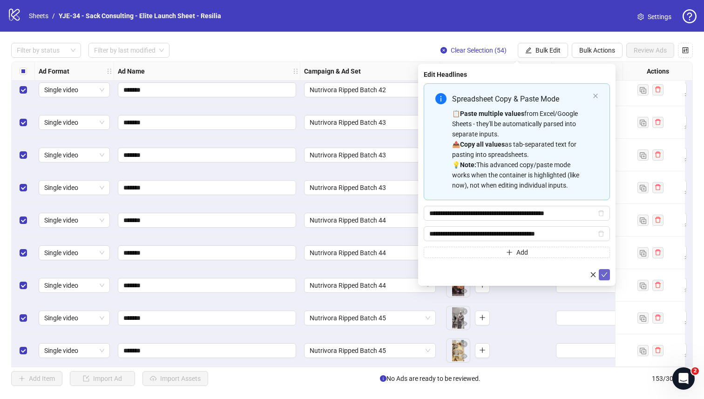
click at [602, 270] on button "submit" at bounding box center [604, 274] width 11 height 11
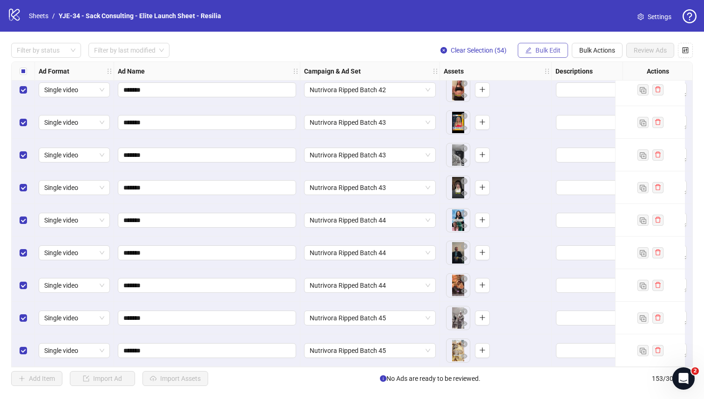
click at [556, 45] on button "Bulk Edit" at bounding box center [543, 50] width 50 height 15
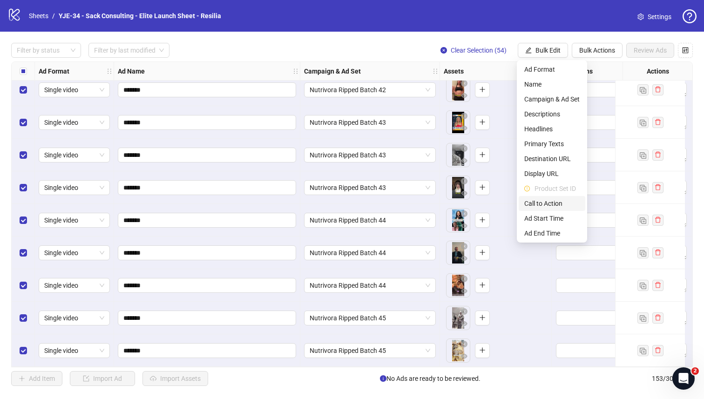
click at [546, 207] on span "Call to Action" at bounding box center [551, 203] width 55 height 10
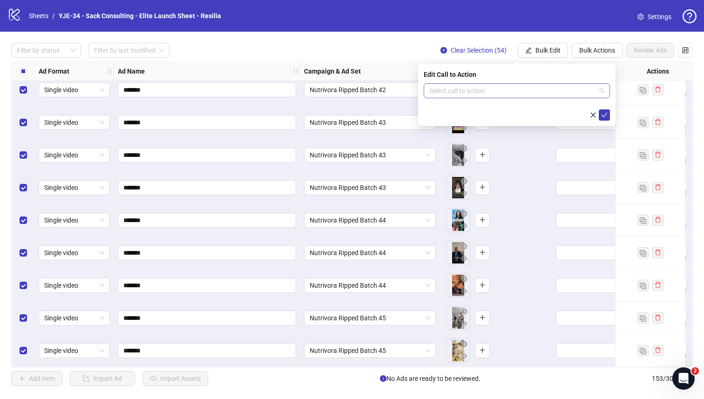
click at [515, 94] on input "search" at bounding box center [512, 91] width 167 height 14
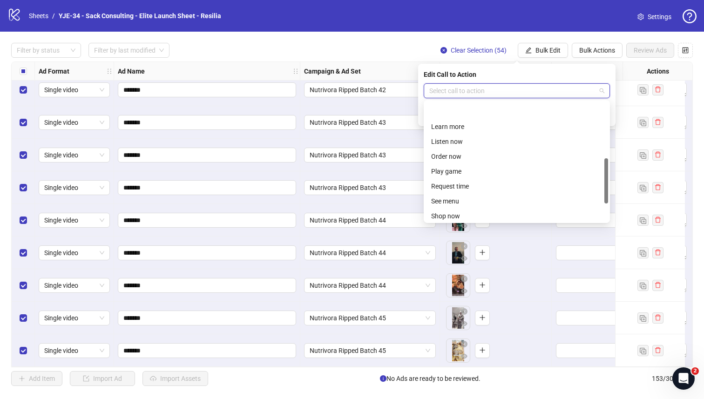
scroll to position [194, 0]
click at [479, 140] on div "Shop now" at bounding box center [516, 139] width 171 height 10
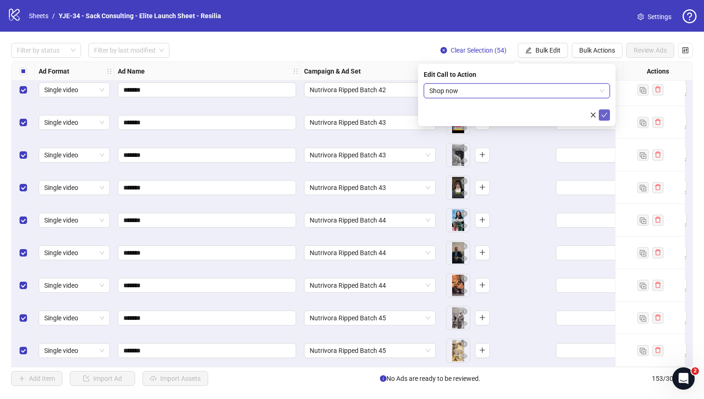
click at [602, 116] on icon "check" at bounding box center [604, 115] width 7 height 7
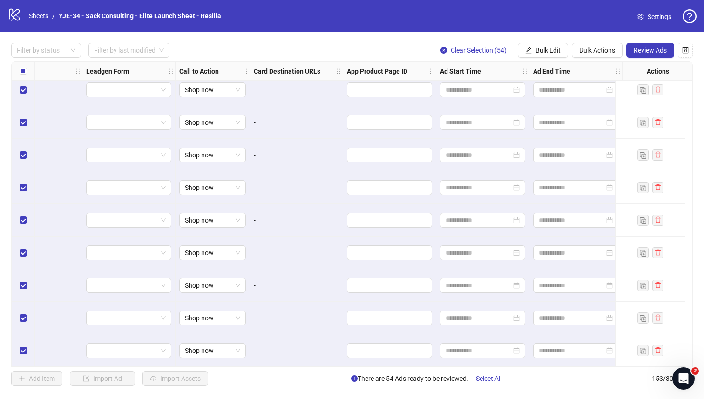
scroll to position [4703, 1128]
click at [652, 50] on span "Review Ads" at bounding box center [650, 50] width 33 height 7
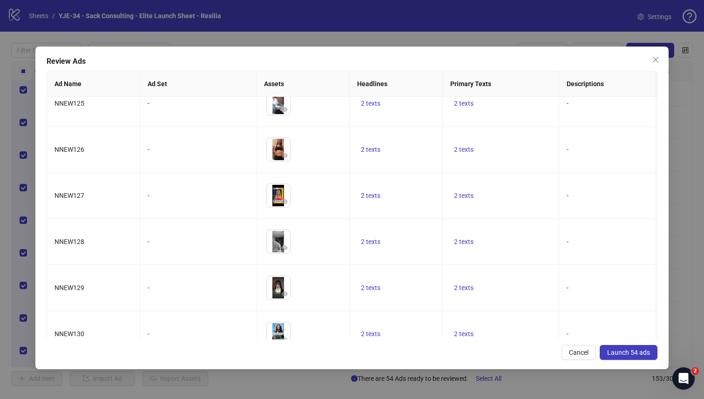
scroll to position [2246, 0]
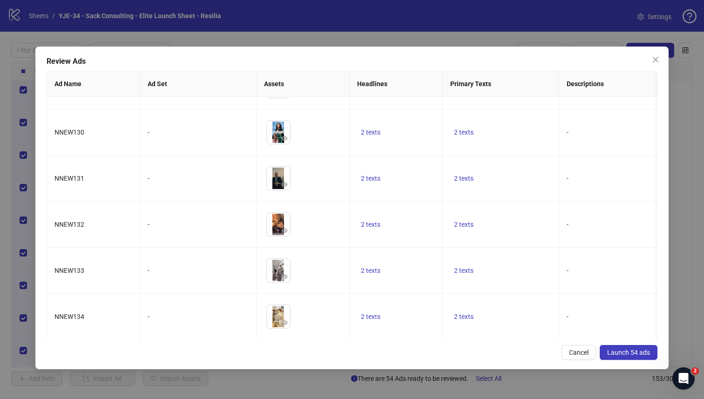
click at [614, 351] on span "Launch 54 ads" at bounding box center [628, 352] width 43 height 7
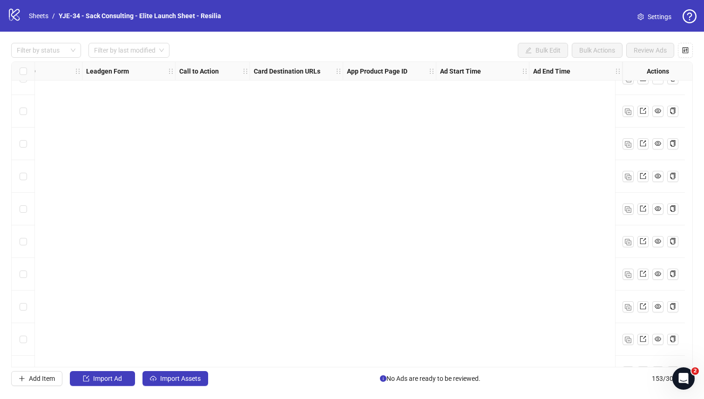
scroll to position [3915, 1128]
